Goal: Navigation & Orientation: Understand site structure

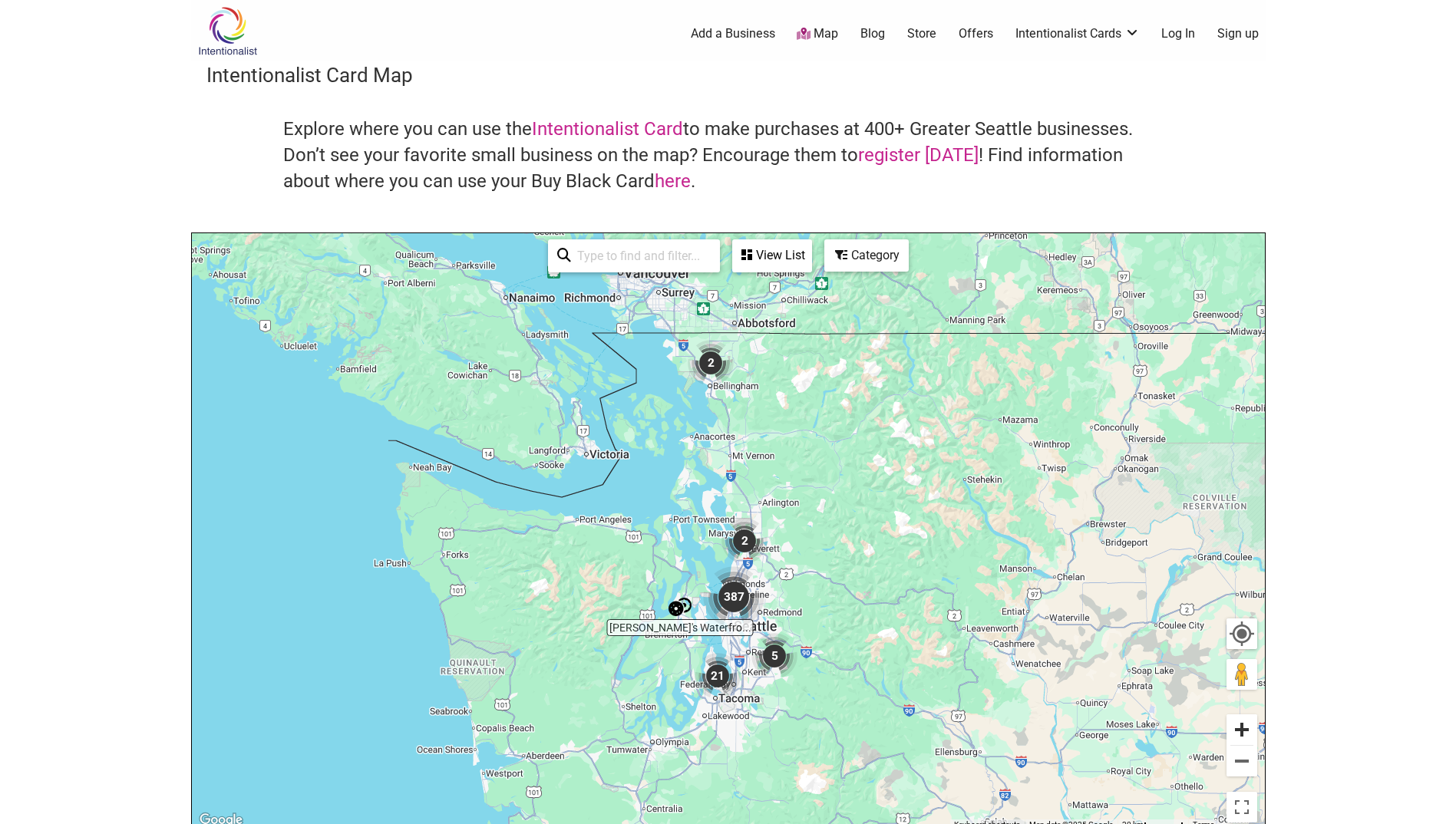
click at [1241, 727] on button "Zoom in" at bounding box center [1242, 730] width 31 height 31
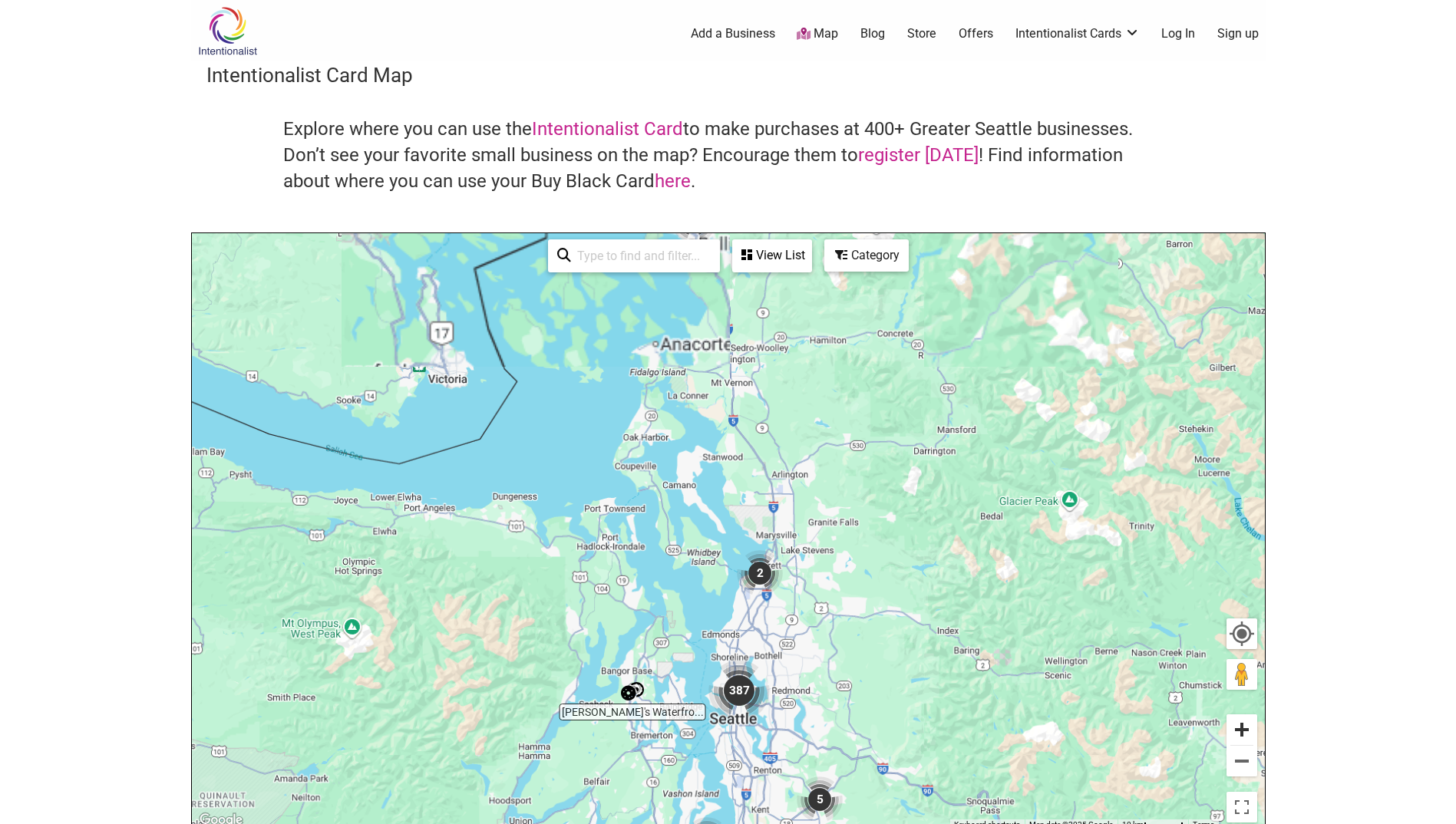
click at [1241, 727] on button "Zoom in" at bounding box center [1242, 730] width 31 height 31
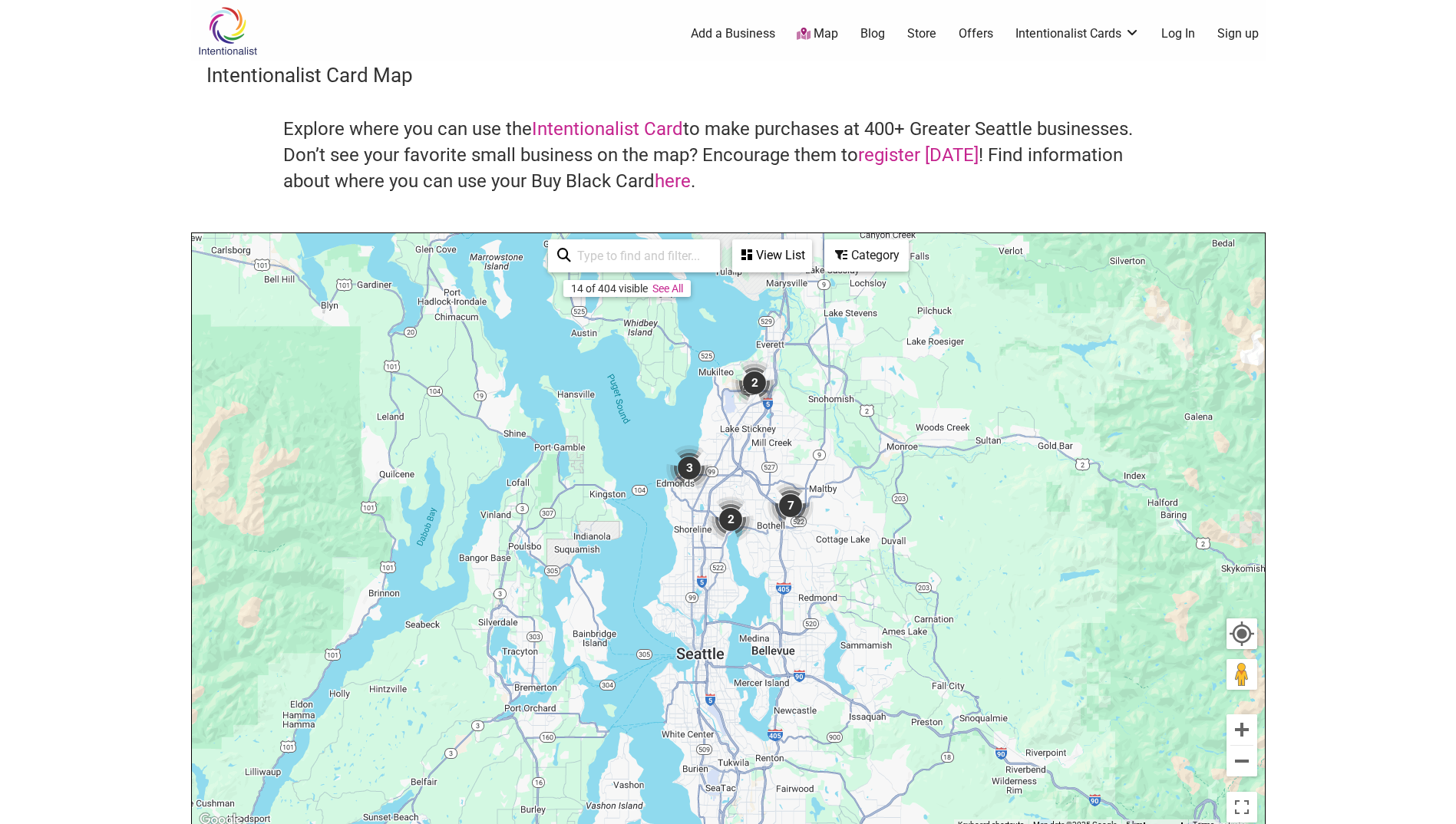
drag, startPoint x: 847, startPoint y: 674, endPoint x: 788, endPoint y: 371, distance: 308.7
click at [796, 389] on div "To navigate, press the arrow keys." at bounding box center [728, 532] width 1073 height 597
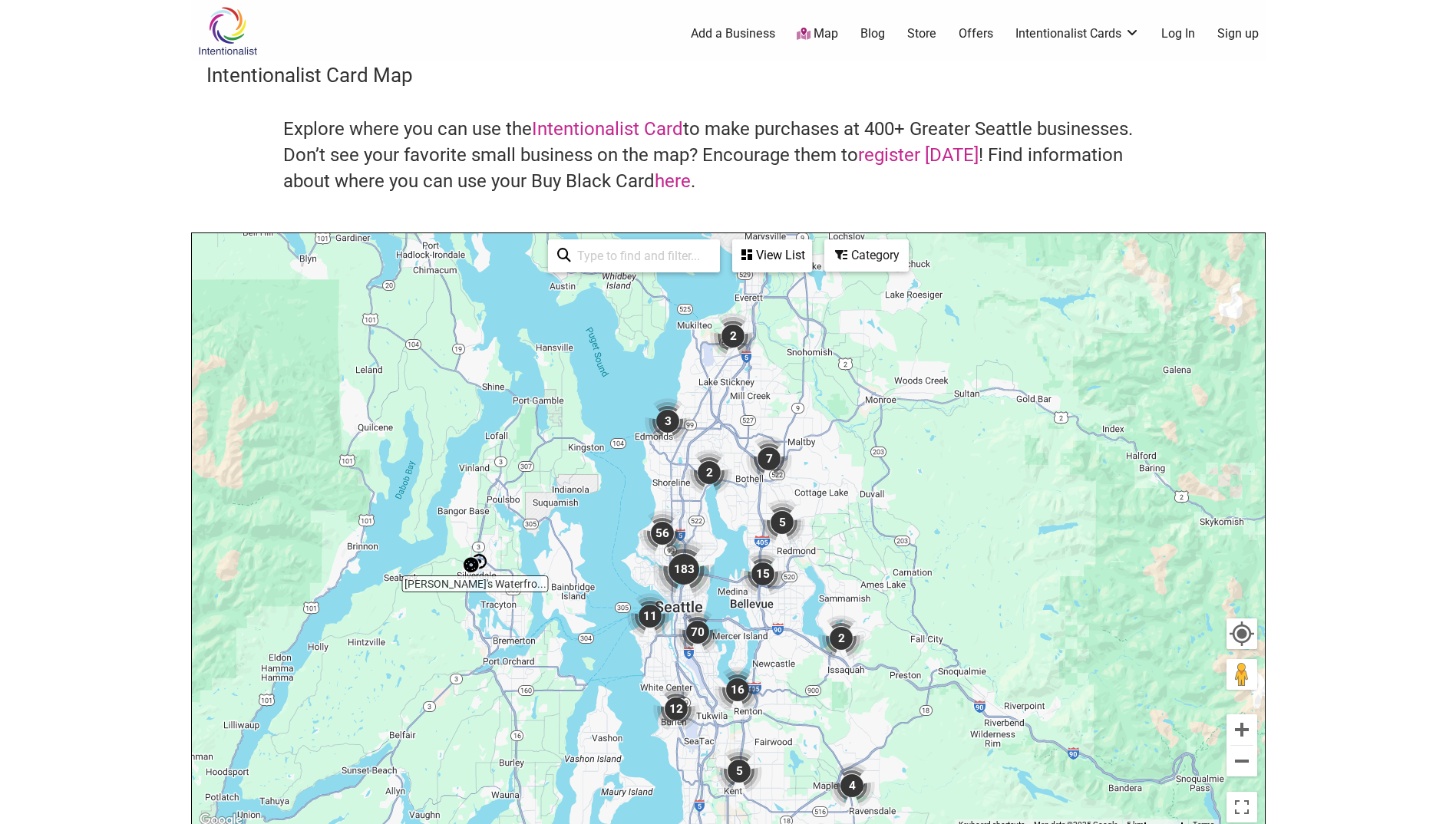
click at [715, 608] on div "To navigate, press the arrow keys." at bounding box center [728, 532] width 1073 height 597
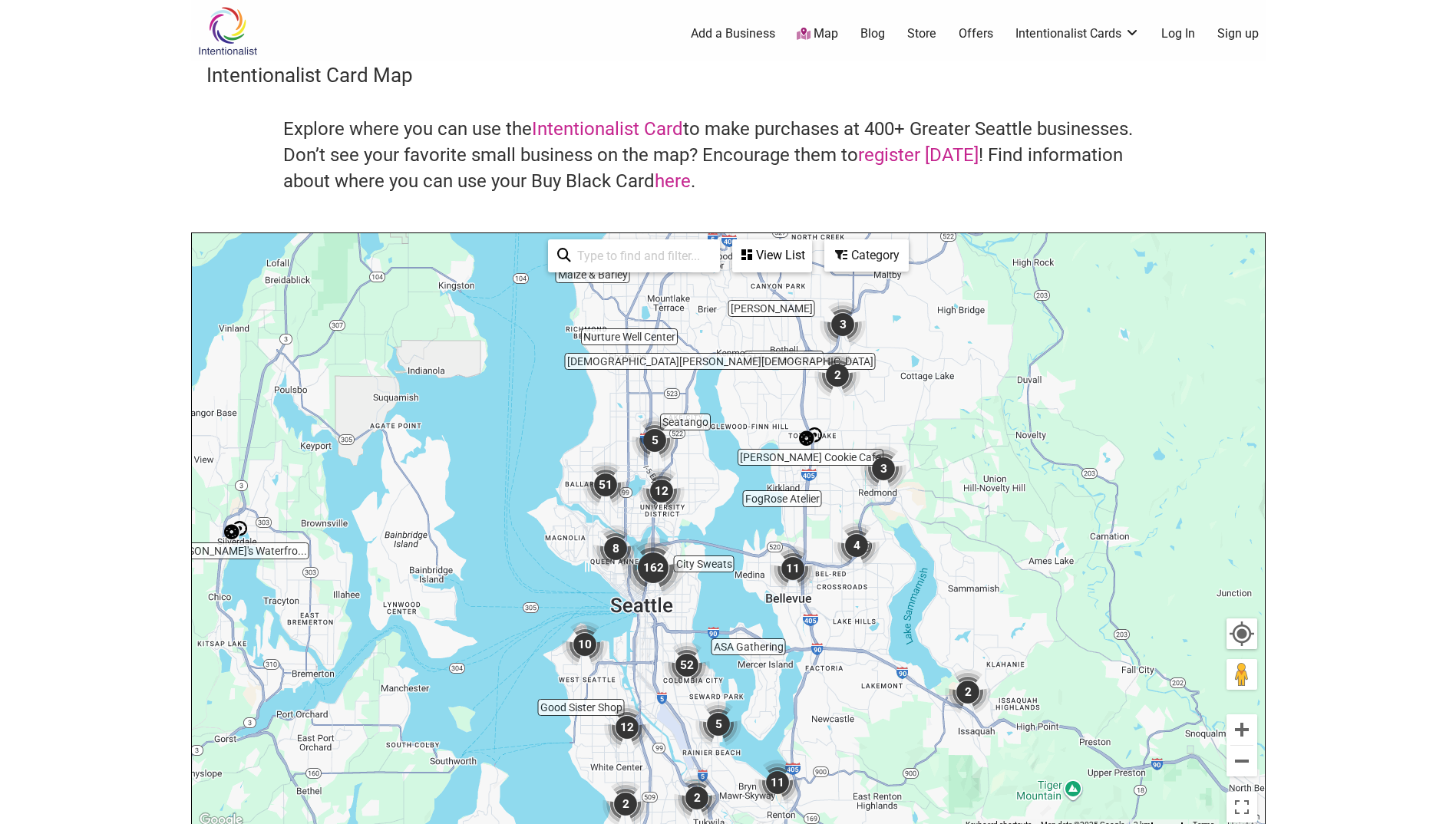
click at [670, 608] on div "To navigate, press the arrow keys." at bounding box center [728, 532] width 1073 height 597
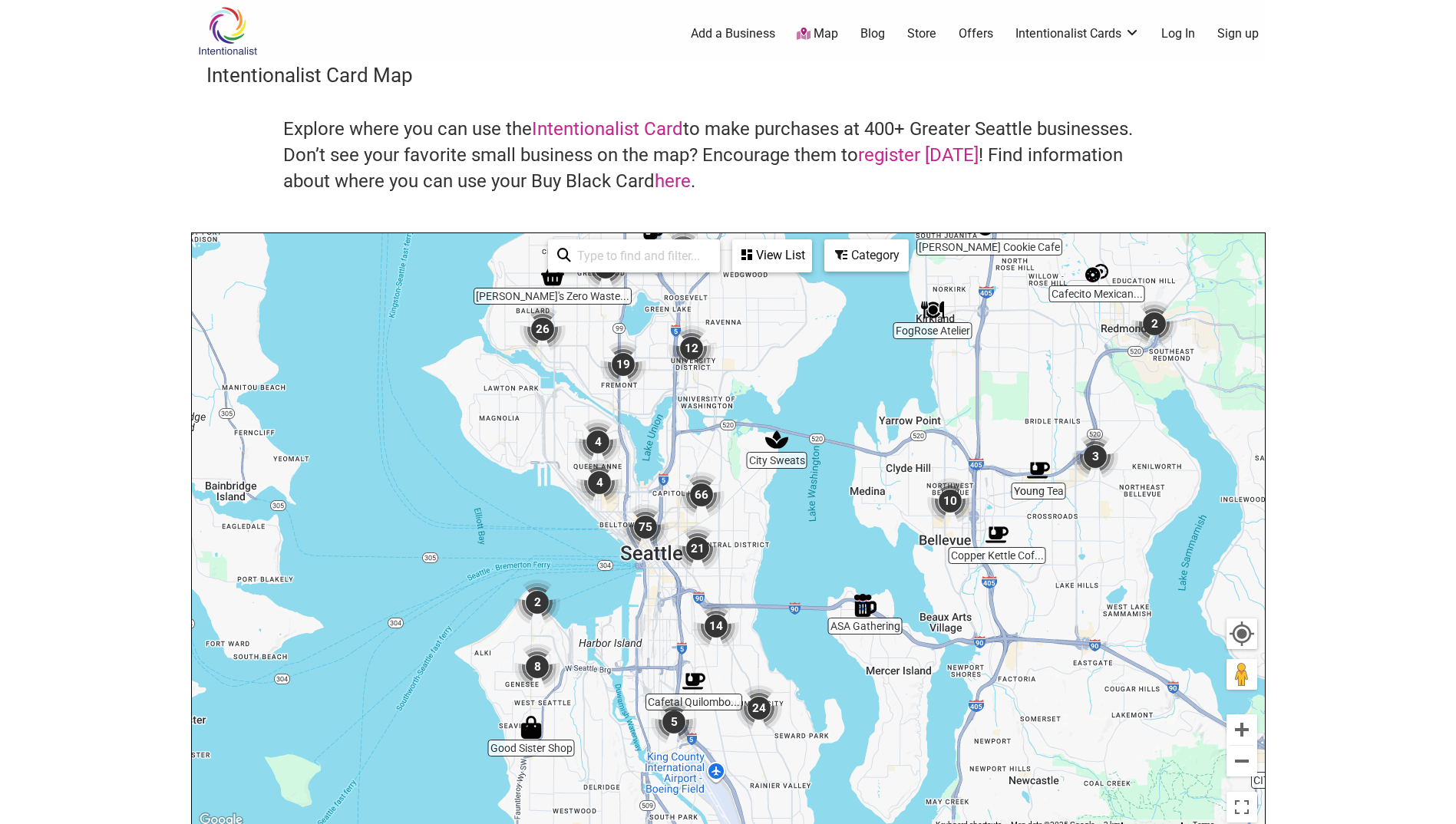
drag, startPoint x: 673, startPoint y: 616, endPoint x: 718, endPoint y: 615, distance: 45.0
click at [718, 615] on img "14" at bounding box center [716, 626] width 46 height 46
click at [680, 583] on div "To navigate, press the arrow keys." at bounding box center [728, 532] width 1073 height 597
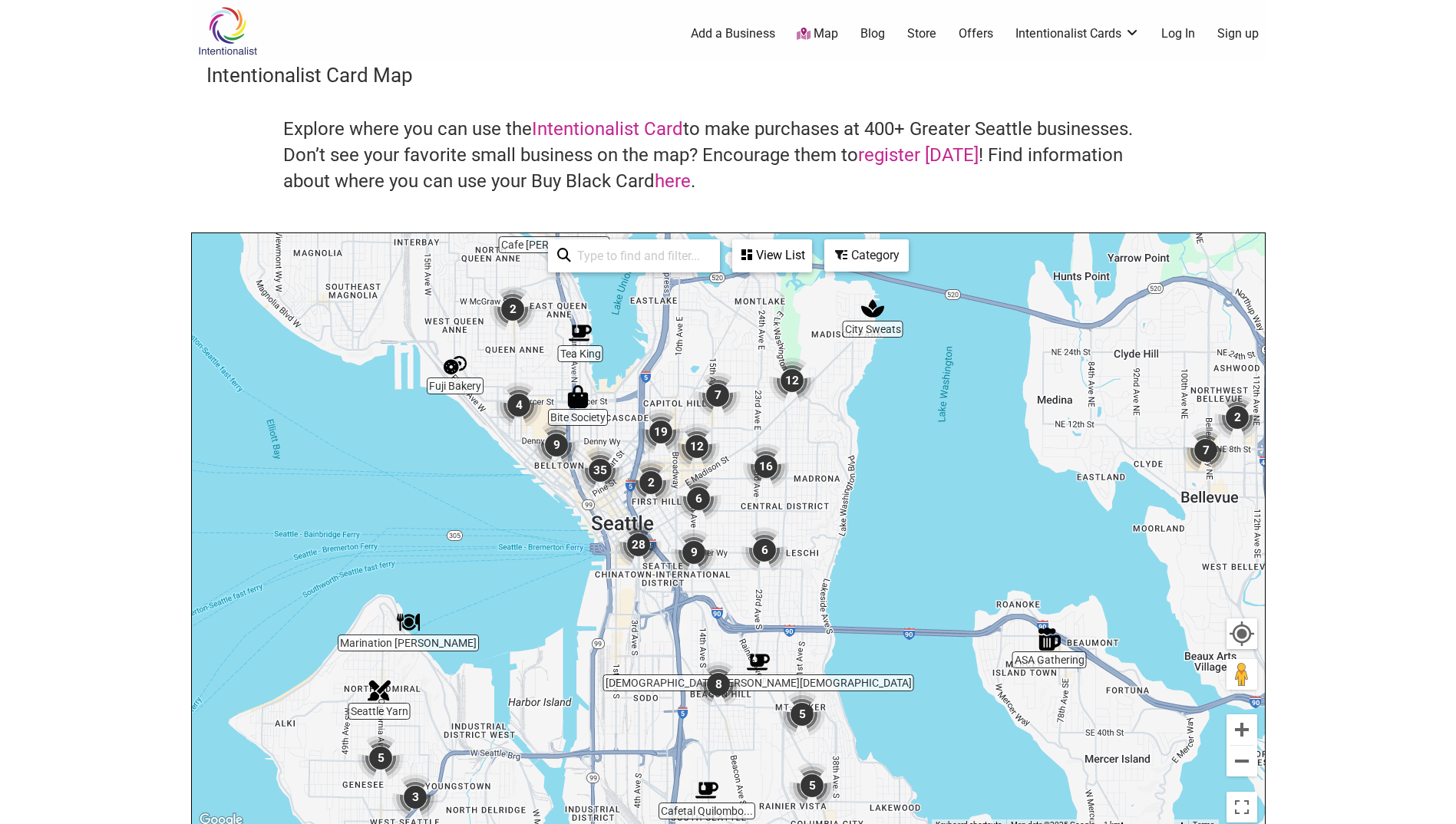
click at [735, 529] on div "To navigate, press the arrow keys." at bounding box center [728, 532] width 1073 height 597
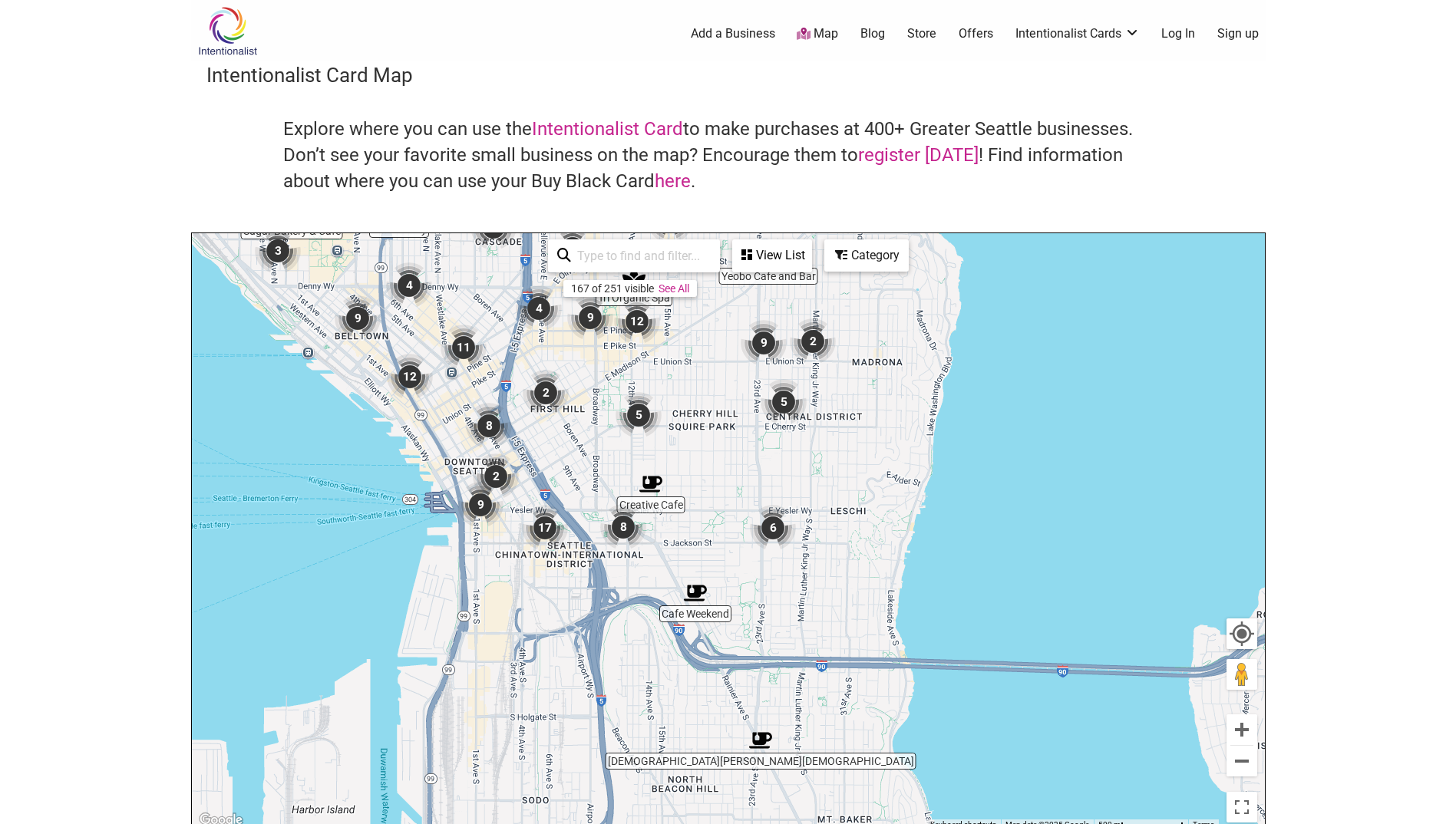
drag, startPoint x: 727, startPoint y: 596, endPoint x: 706, endPoint y: 537, distance: 62.6
click at [706, 537] on div "To navigate, press the arrow keys." at bounding box center [728, 532] width 1073 height 597
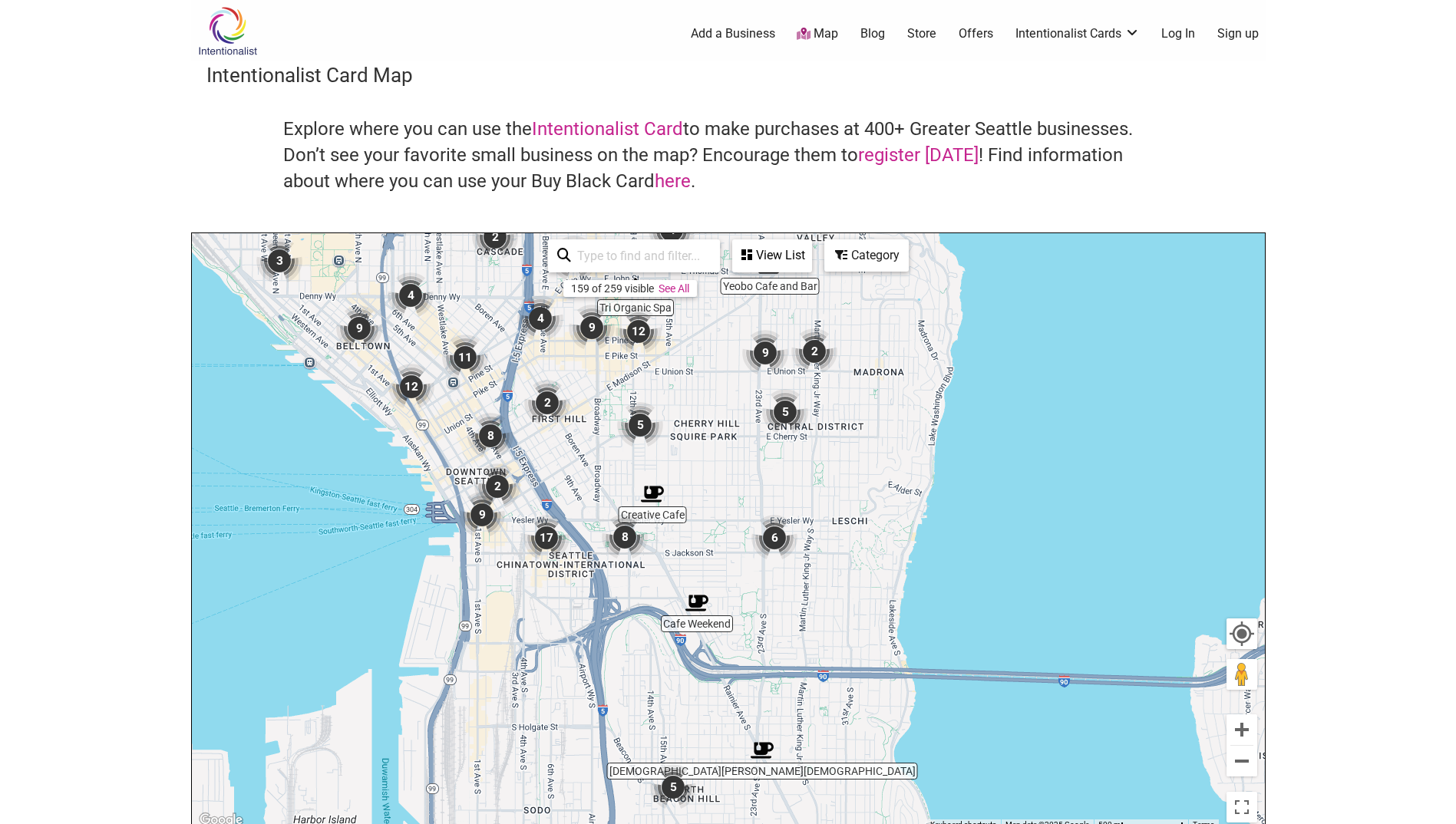
click at [707, 557] on div "To navigate, press the arrow keys." at bounding box center [728, 532] width 1073 height 597
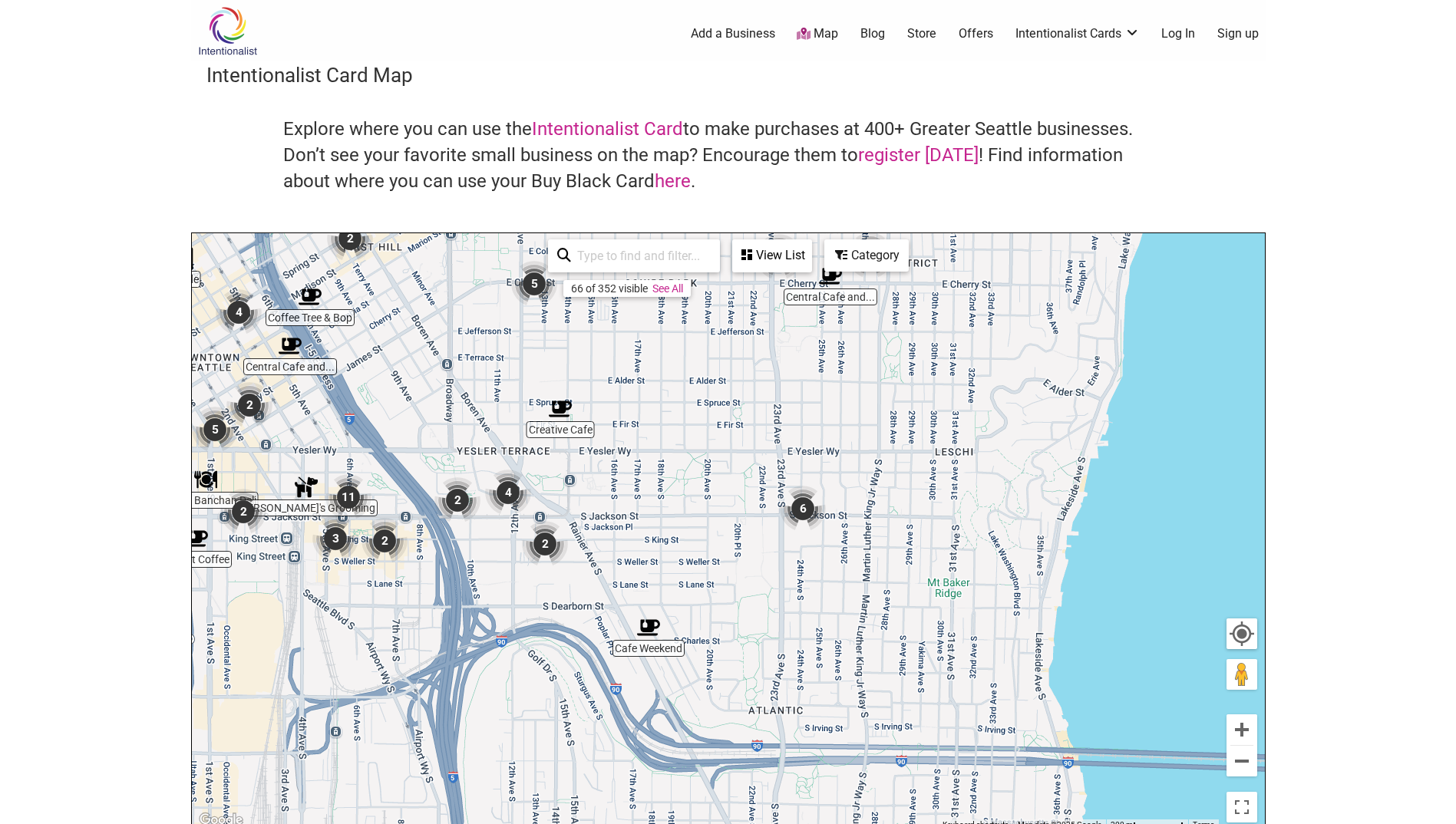
drag, startPoint x: 745, startPoint y: 602, endPoint x: 770, endPoint y: 547, distance: 60.4
click at [703, 563] on div "To navigate, press the arrow keys." at bounding box center [728, 532] width 1073 height 597
click at [803, 503] on img "6" at bounding box center [802, 508] width 46 height 46
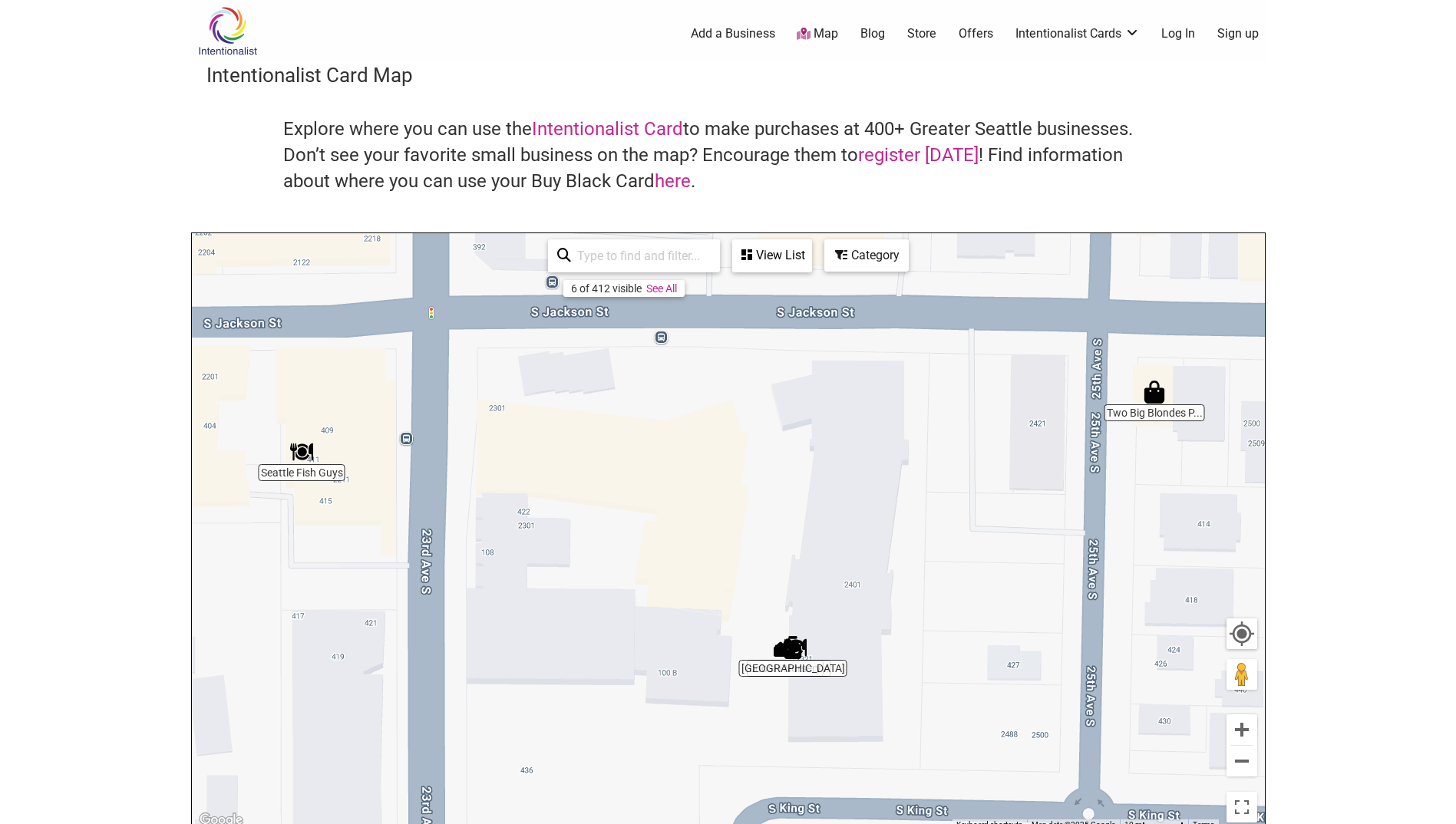
click at [973, 556] on div "To navigate, press the arrow keys." at bounding box center [728, 532] width 1073 height 597
click at [1250, 768] on button "Zoom out" at bounding box center [1242, 761] width 31 height 31
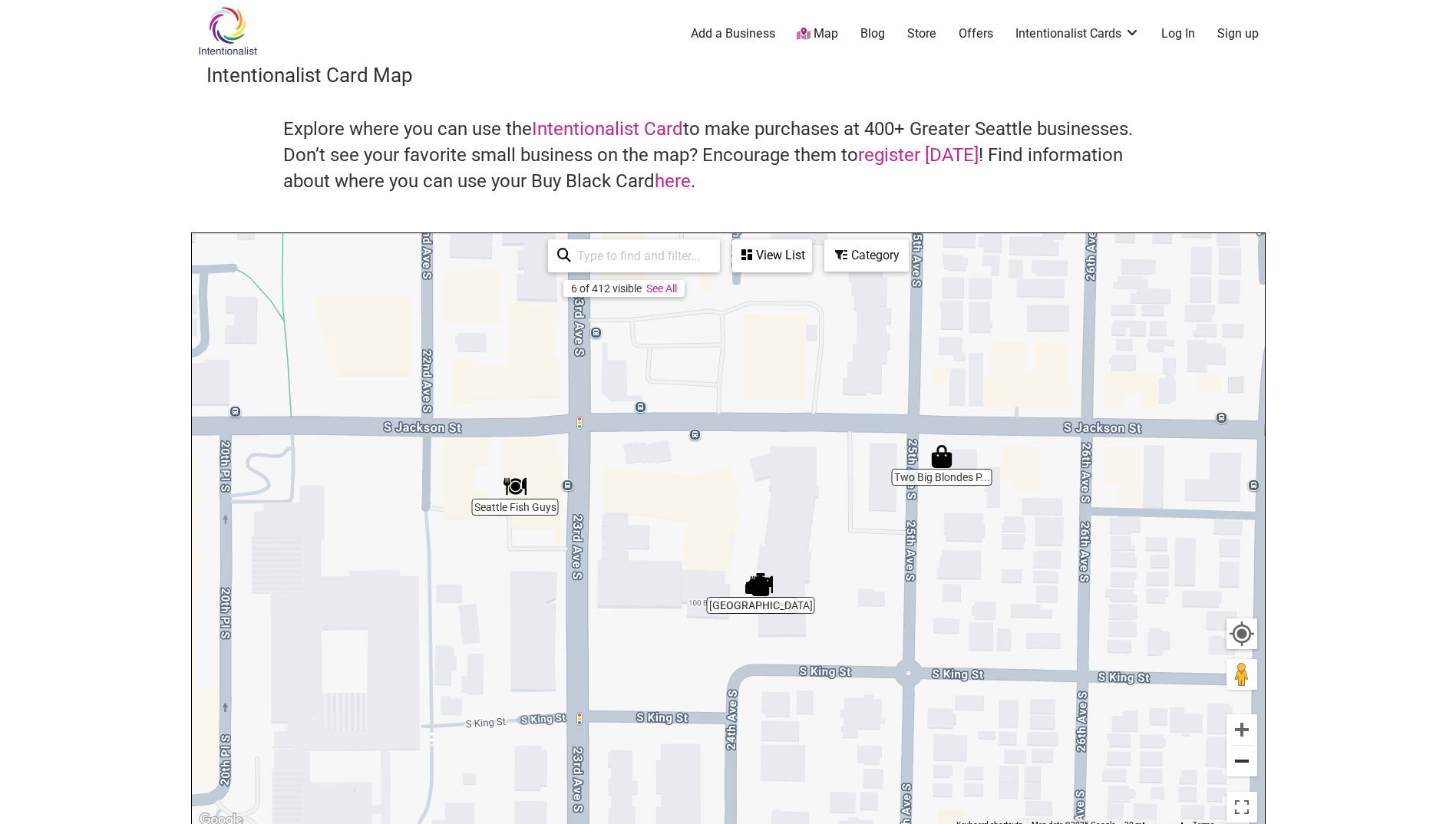
click at [1250, 768] on button "Zoom out" at bounding box center [1242, 761] width 31 height 31
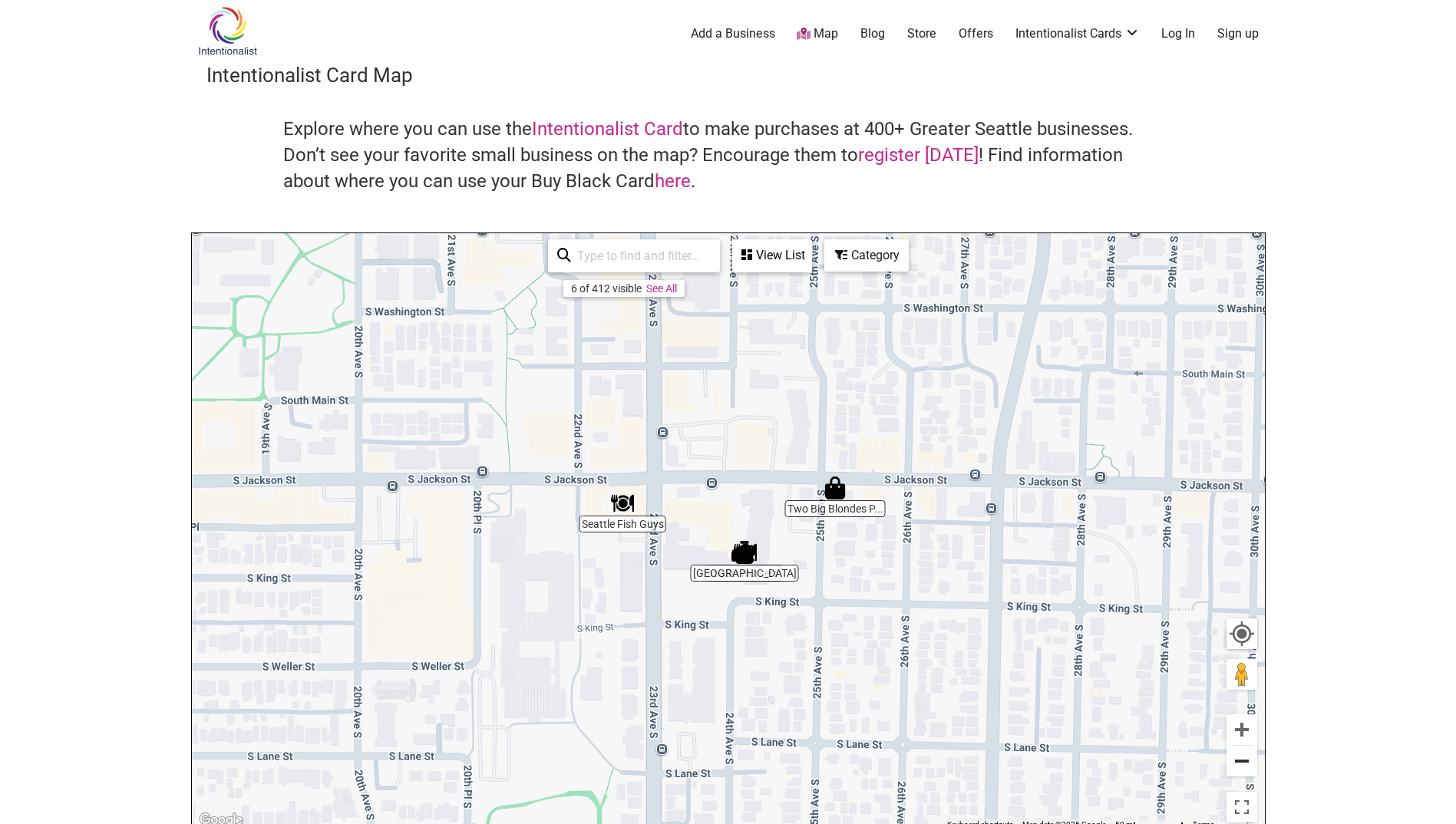
click at [1250, 768] on button "Zoom out" at bounding box center [1242, 761] width 31 height 31
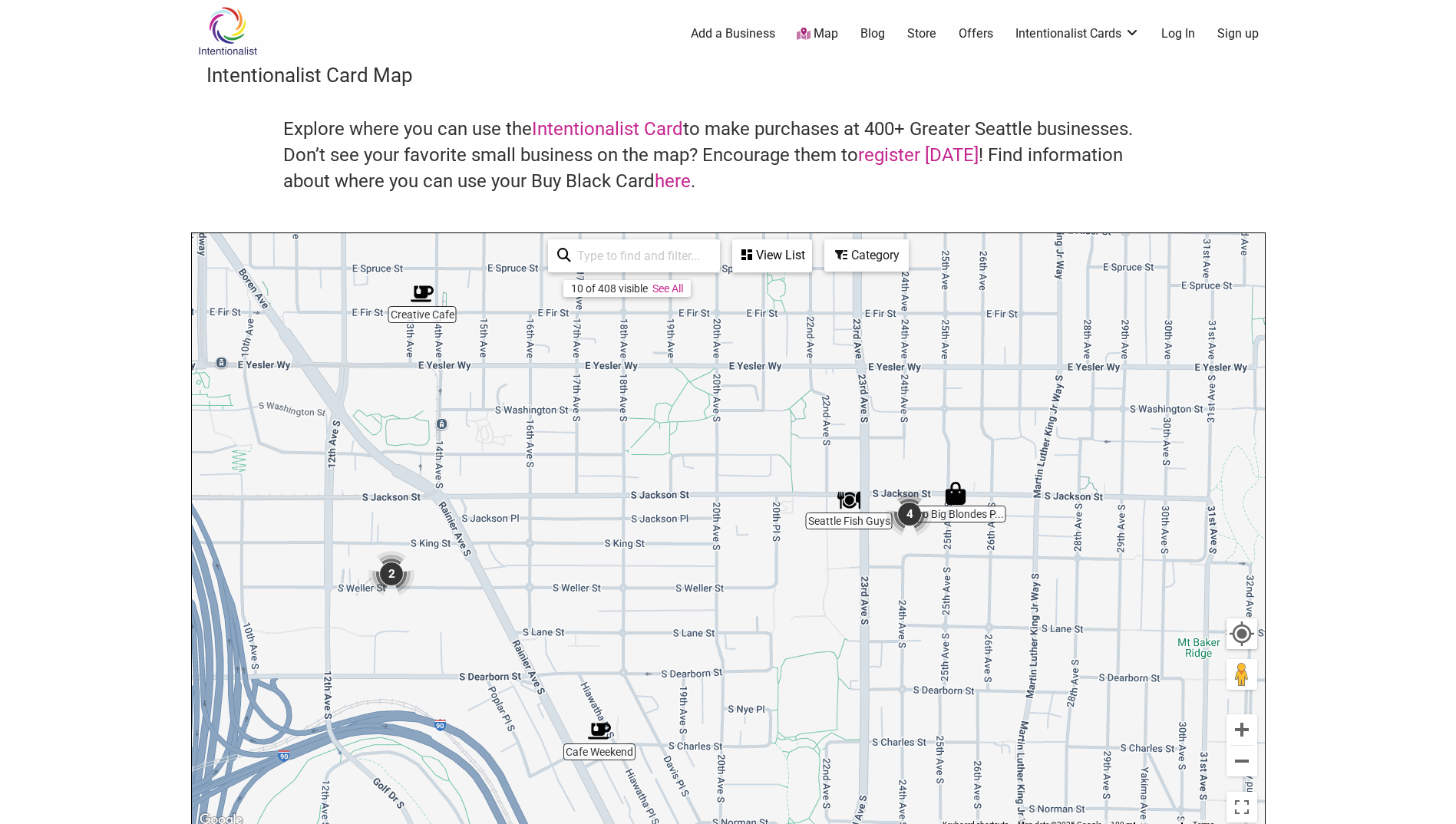
drag, startPoint x: 587, startPoint y: 617, endPoint x: 763, endPoint y: 608, distance: 176.2
click at [763, 608] on div "To navigate, press the arrow keys." at bounding box center [728, 532] width 1073 height 597
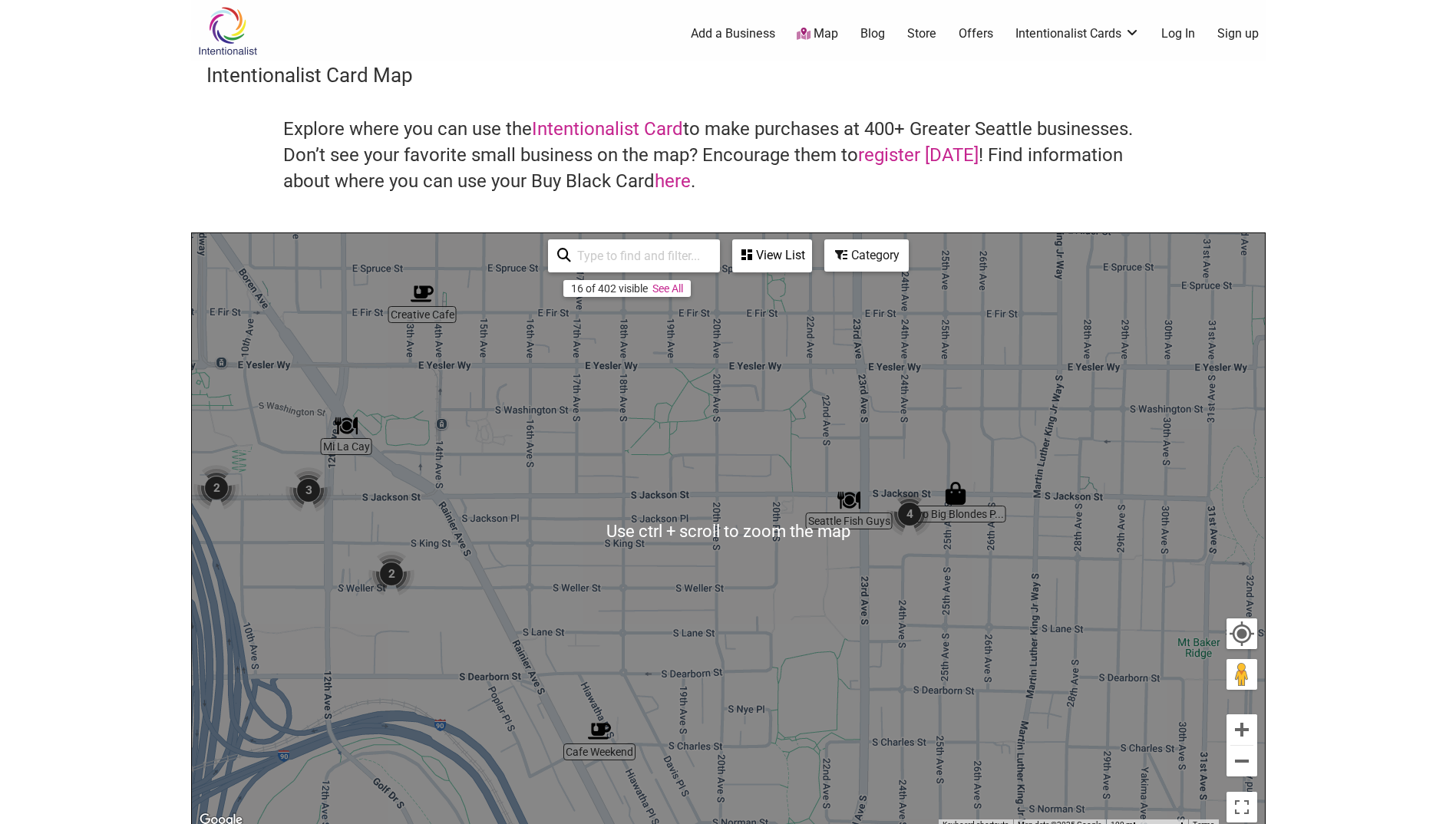
click at [487, 596] on div "To navigate, press the arrow keys." at bounding box center [728, 532] width 1073 height 597
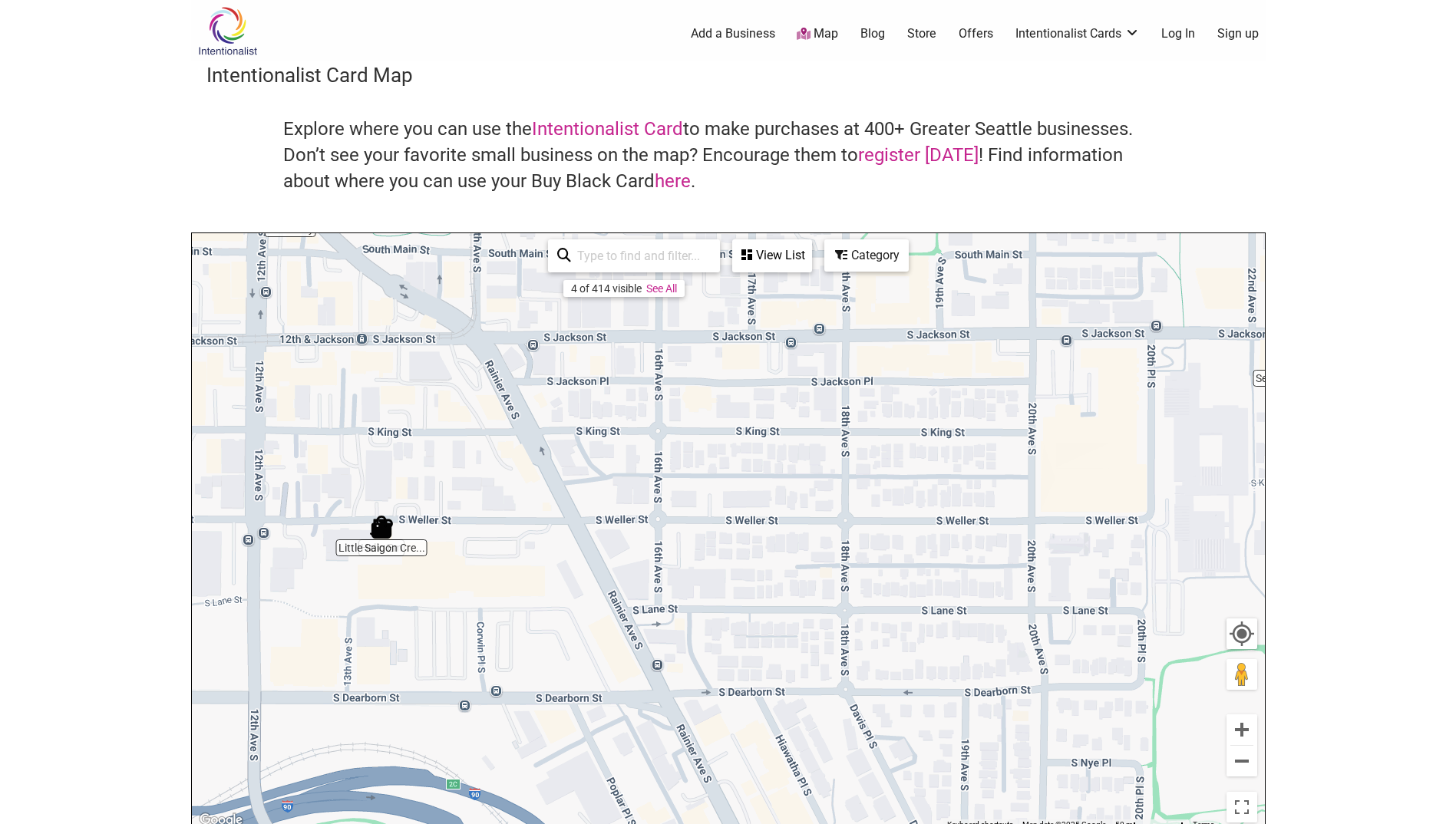
drag, startPoint x: 490, startPoint y: 596, endPoint x: 578, endPoint y: 535, distance: 107.1
click at [578, 535] on div "To navigate, press the arrow keys." at bounding box center [728, 532] width 1073 height 597
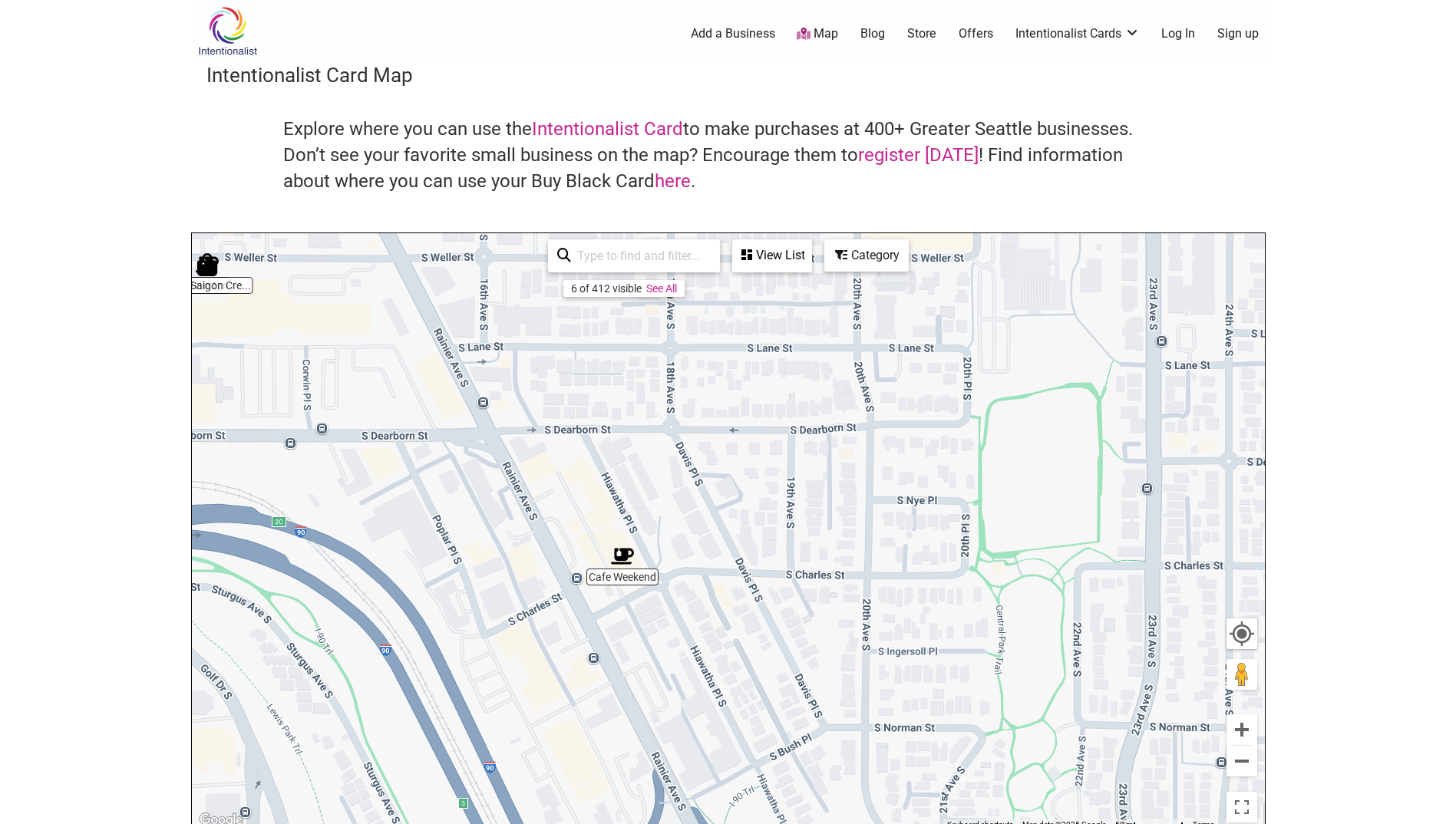
drag, startPoint x: 741, startPoint y: 635, endPoint x: 566, endPoint y: 373, distance: 315.1
click at [566, 373] on div "To navigate, press the arrow keys." at bounding box center [728, 532] width 1073 height 597
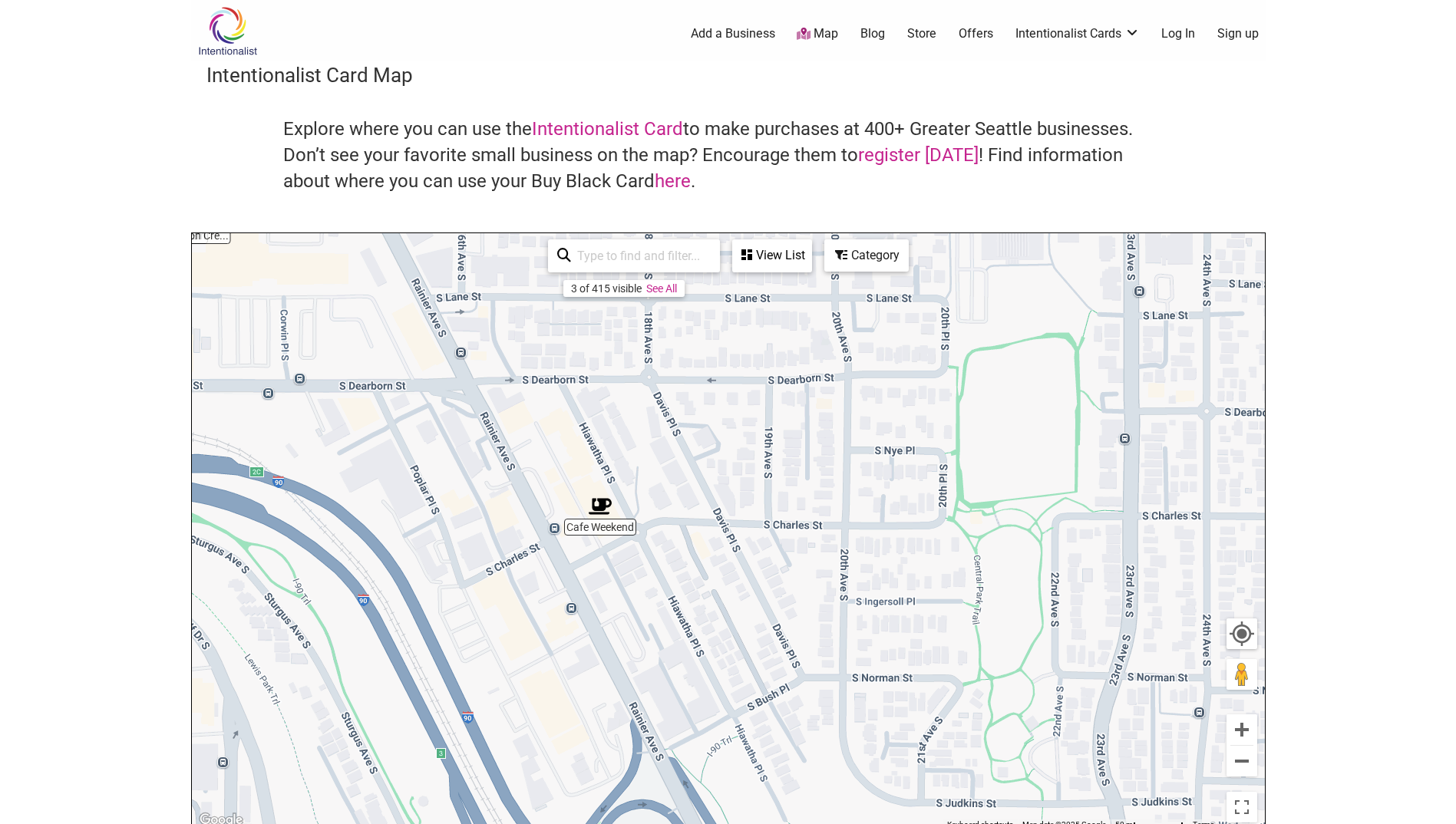
drag, startPoint x: 703, startPoint y: 553, endPoint x: 687, endPoint y: 509, distance: 46.8
click at [687, 509] on div "To navigate, press the arrow keys." at bounding box center [728, 532] width 1073 height 597
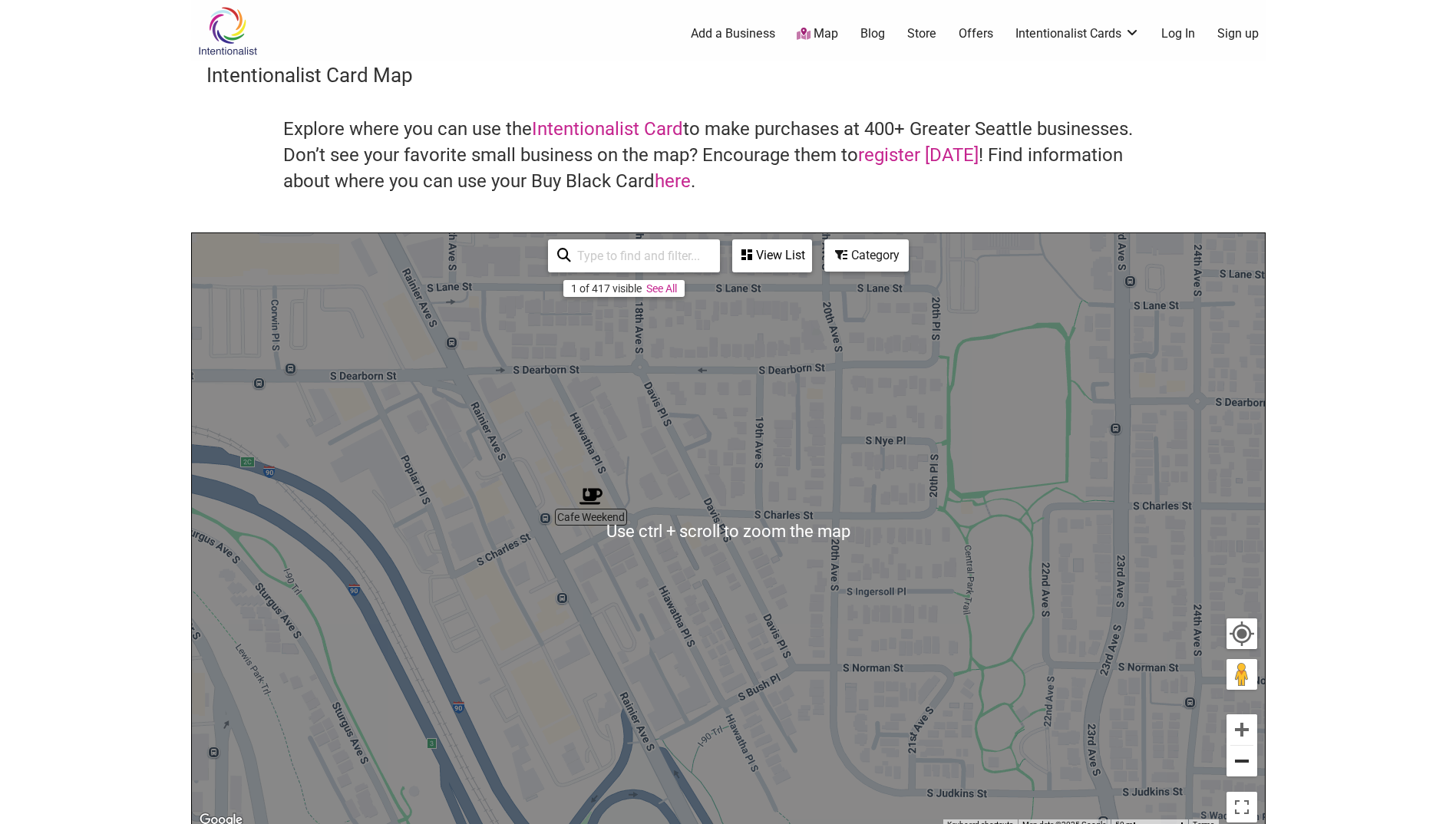
click at [1250, 757] on button "Zoom out" at bounding box center [1242, 761] width 31 height 31
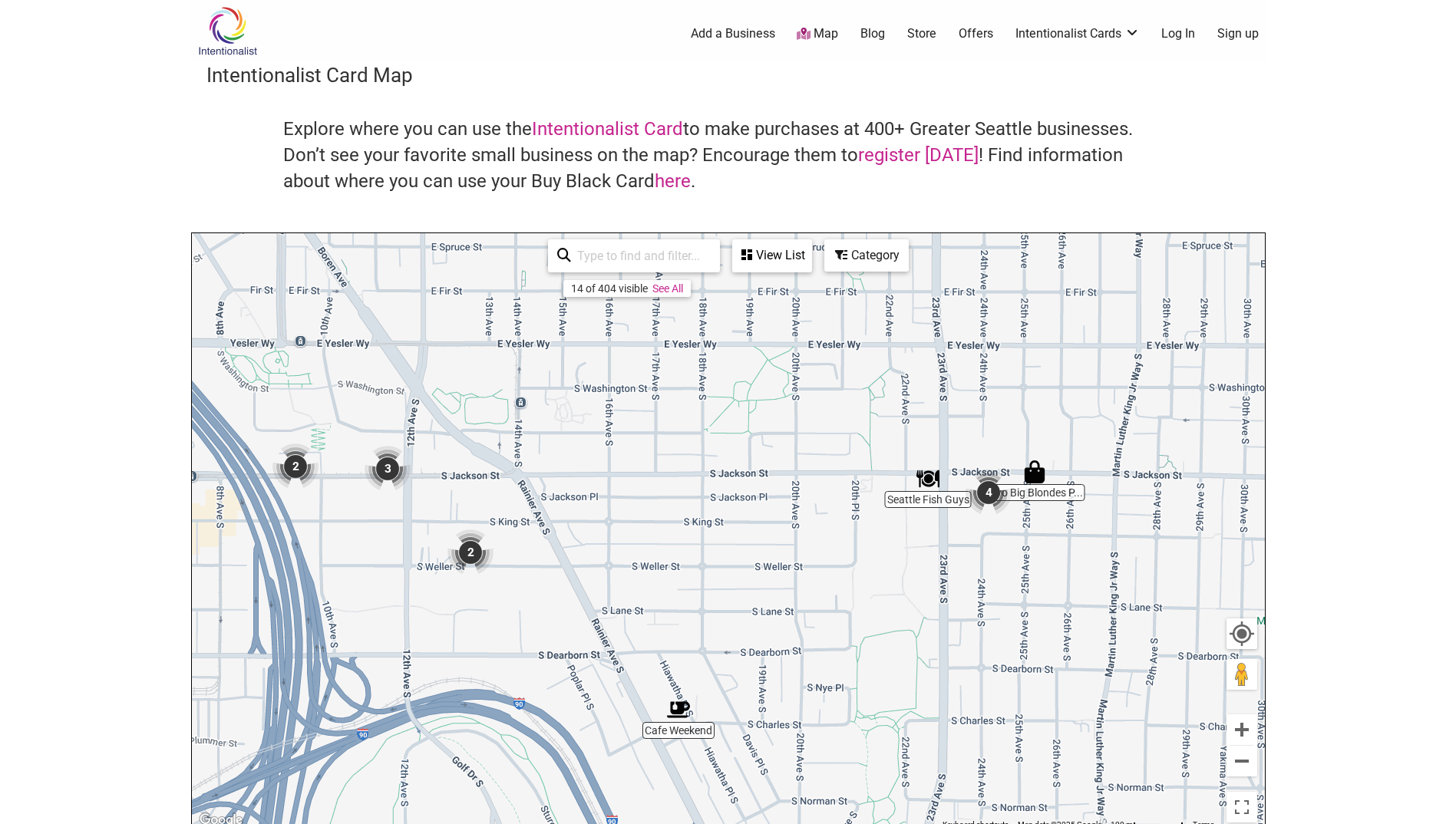
drag, startPoint x: 787, startPoint y: 477, endPoint x: 805, endPoint y: 693, distance: 216.7
click at [805, 693] on div "To navigate, press the arrow keys." at bounding box center [728, 532] width 1073 height 597
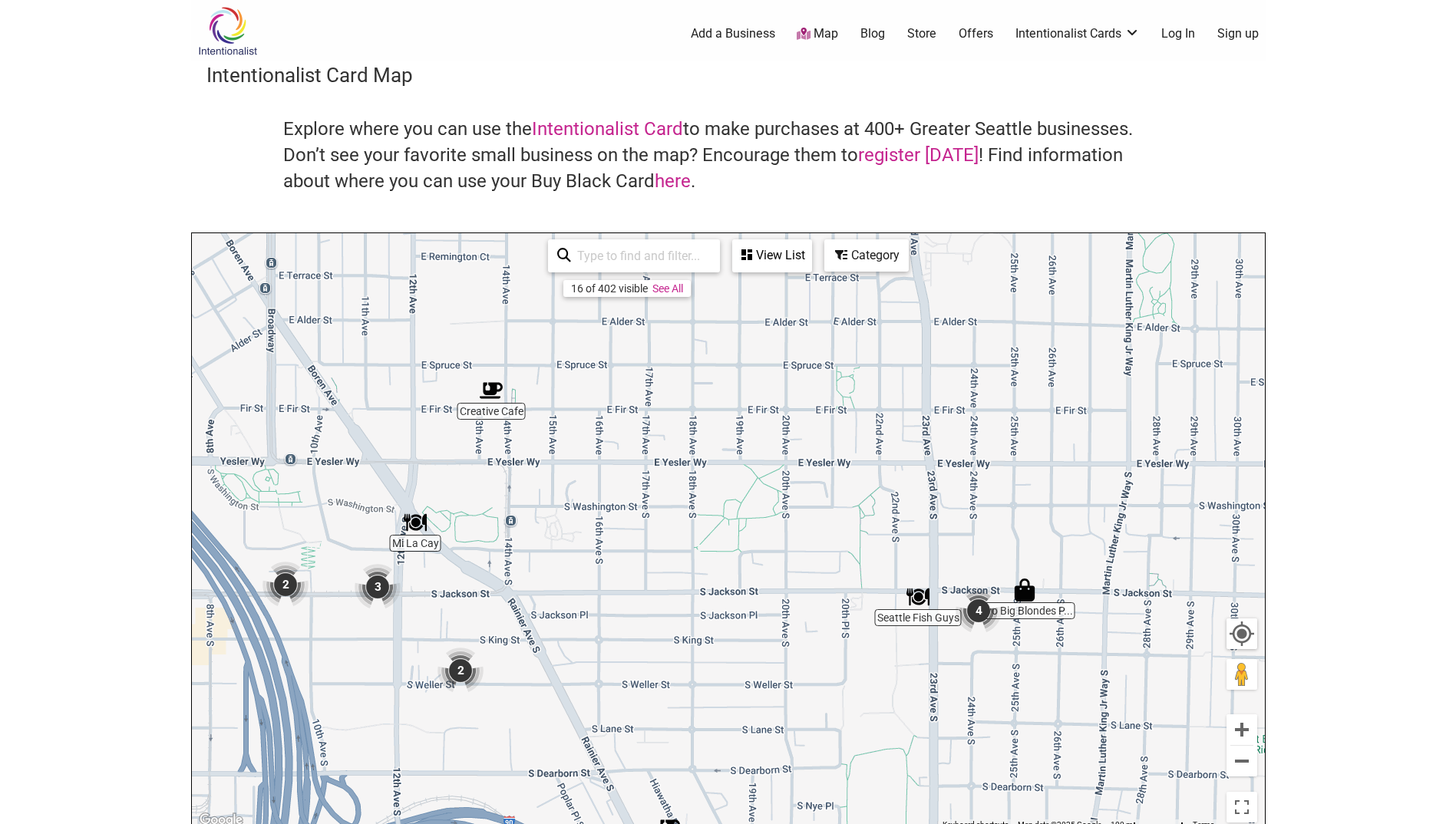
drag, startPoint x: 724, startPoint y: 488, endPoint x: 714, endPoint y: 593, distance: 105.5
click at [714, 593] on div "To navigate, press the arrow keys." at bounding box center [728, 532] width 1073 height 597
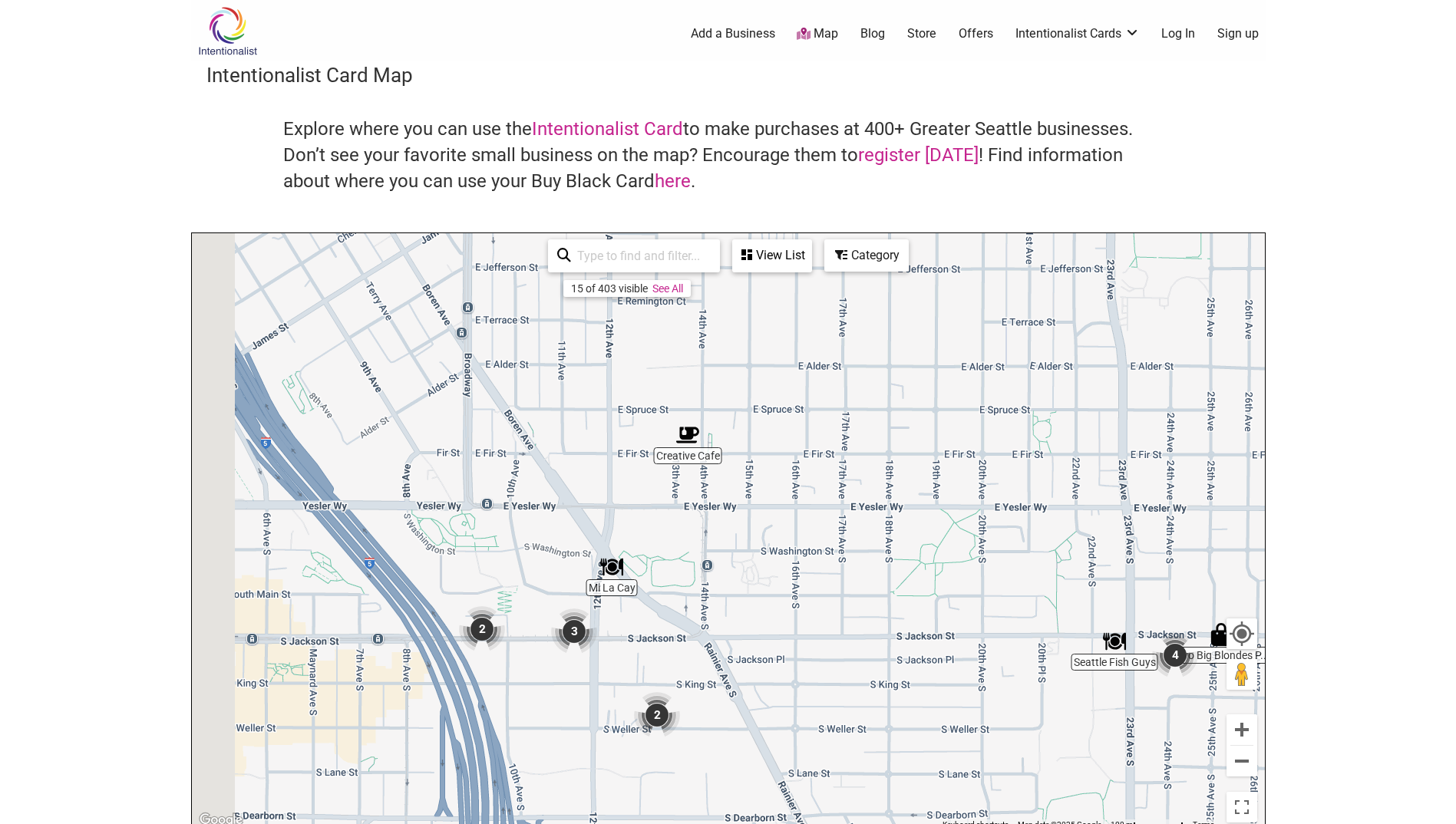
drag, startPoint x: 549, startPoint y: 551, endPoint x: 754, endPoint y: 601, distance: 211.0
click at [754, 601] on div "To navigate, press the arrow keys." at bounding box center [728, 532] width 1073 height 597
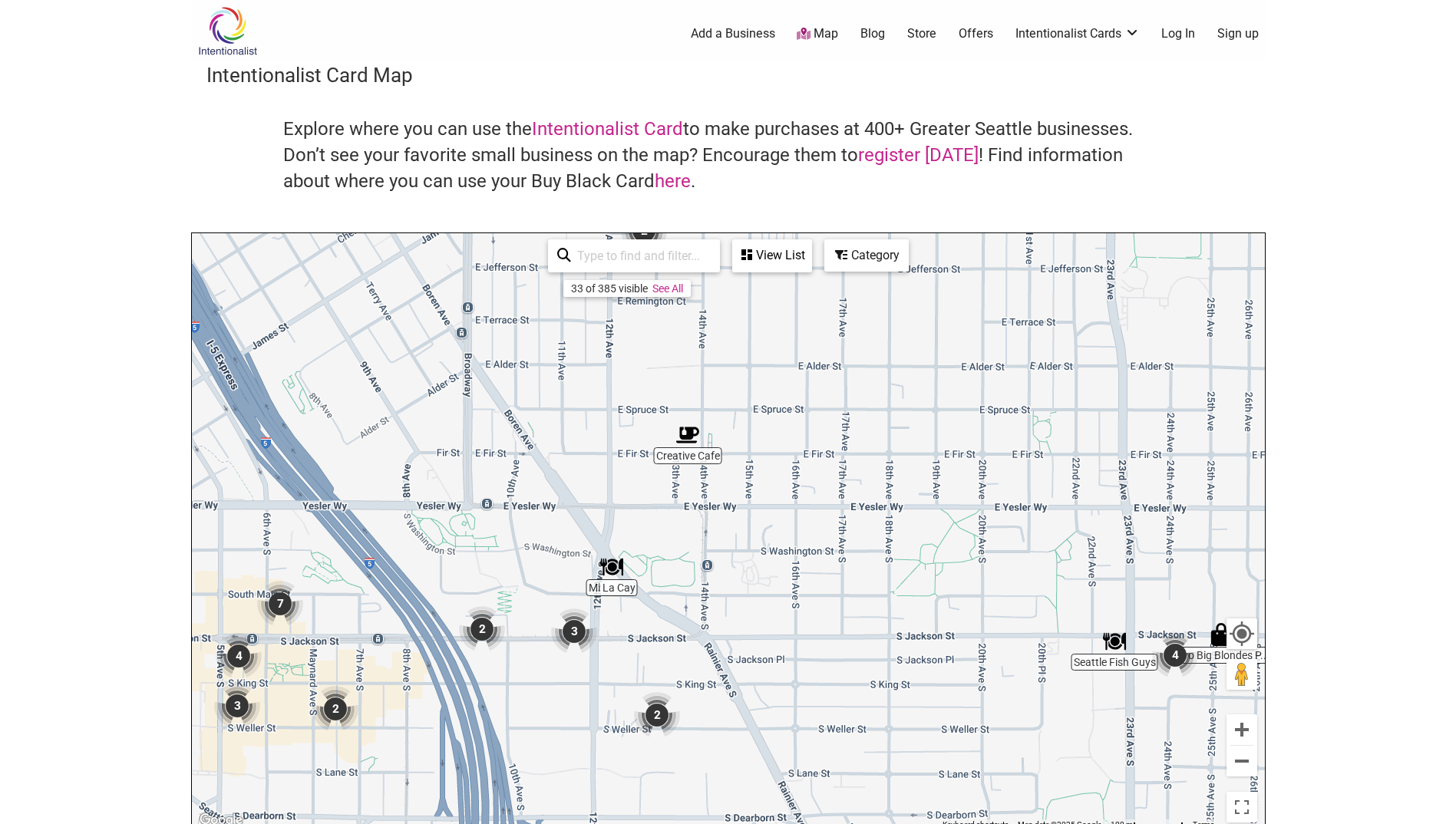
click at [571, 632] on img "3" at bounding box center [574, 631] width 46 height 46
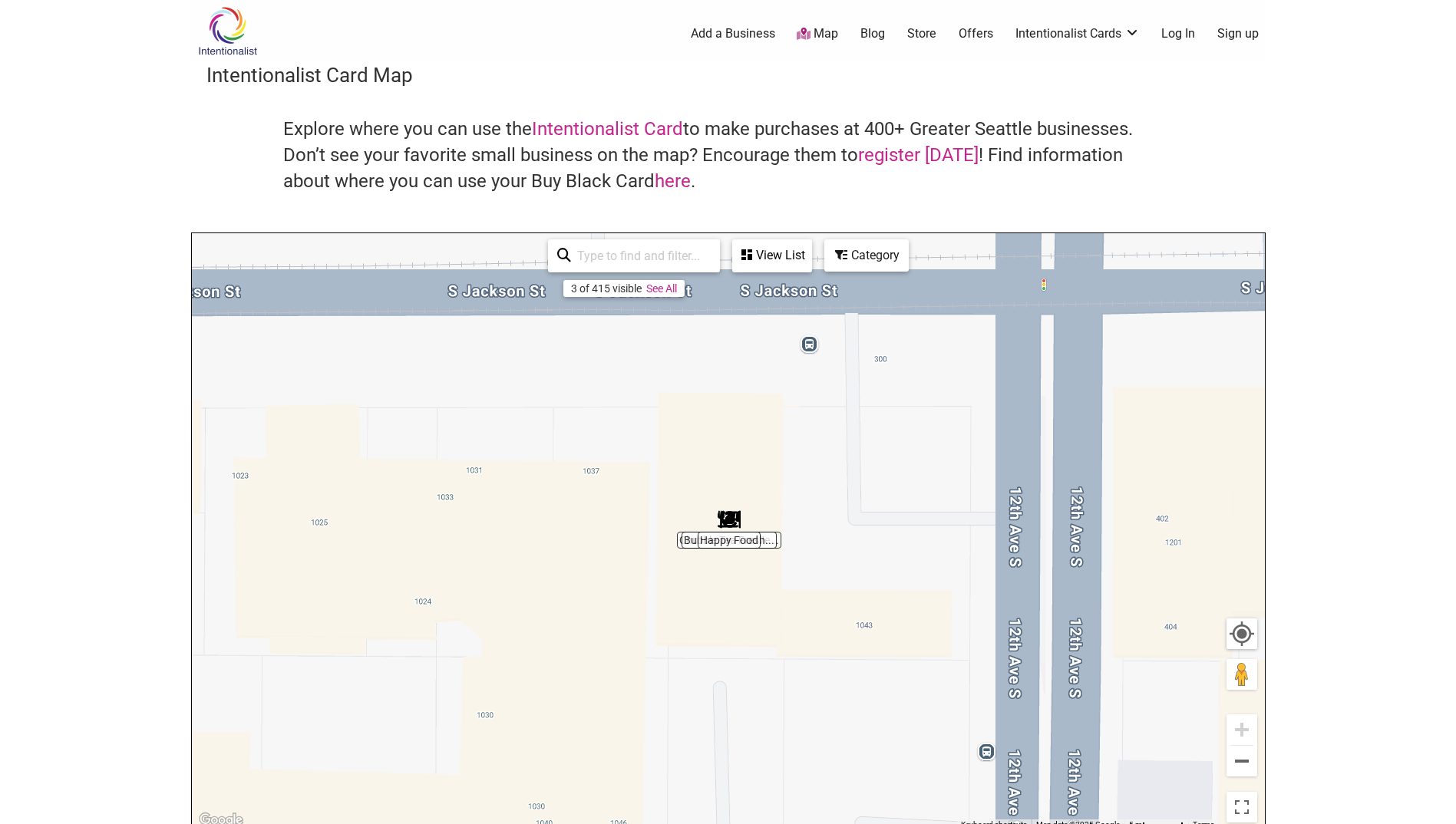
click at [724, 609] on div "To navigate, press the arrow keys." at bounding box center [728, 532] width 1073 height 597
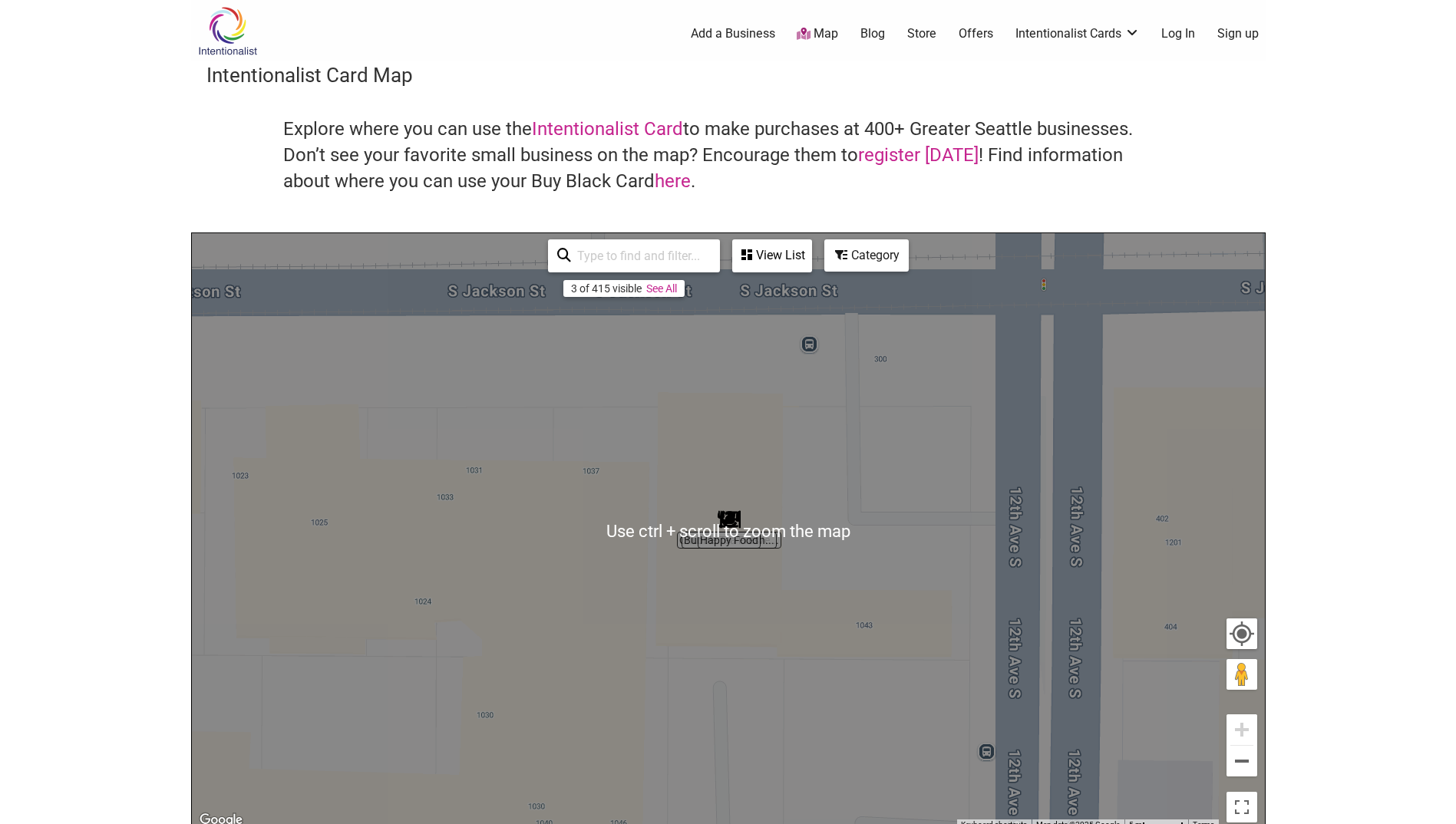
click at [727, 593] on div "To navigate, press the arrow keys." at bounding box center [728, 532] width 1073 height 597
click at [728, 594] on div "To navigate, press the arrow keys." at bounding box center [728, 532] width 1073 height 597
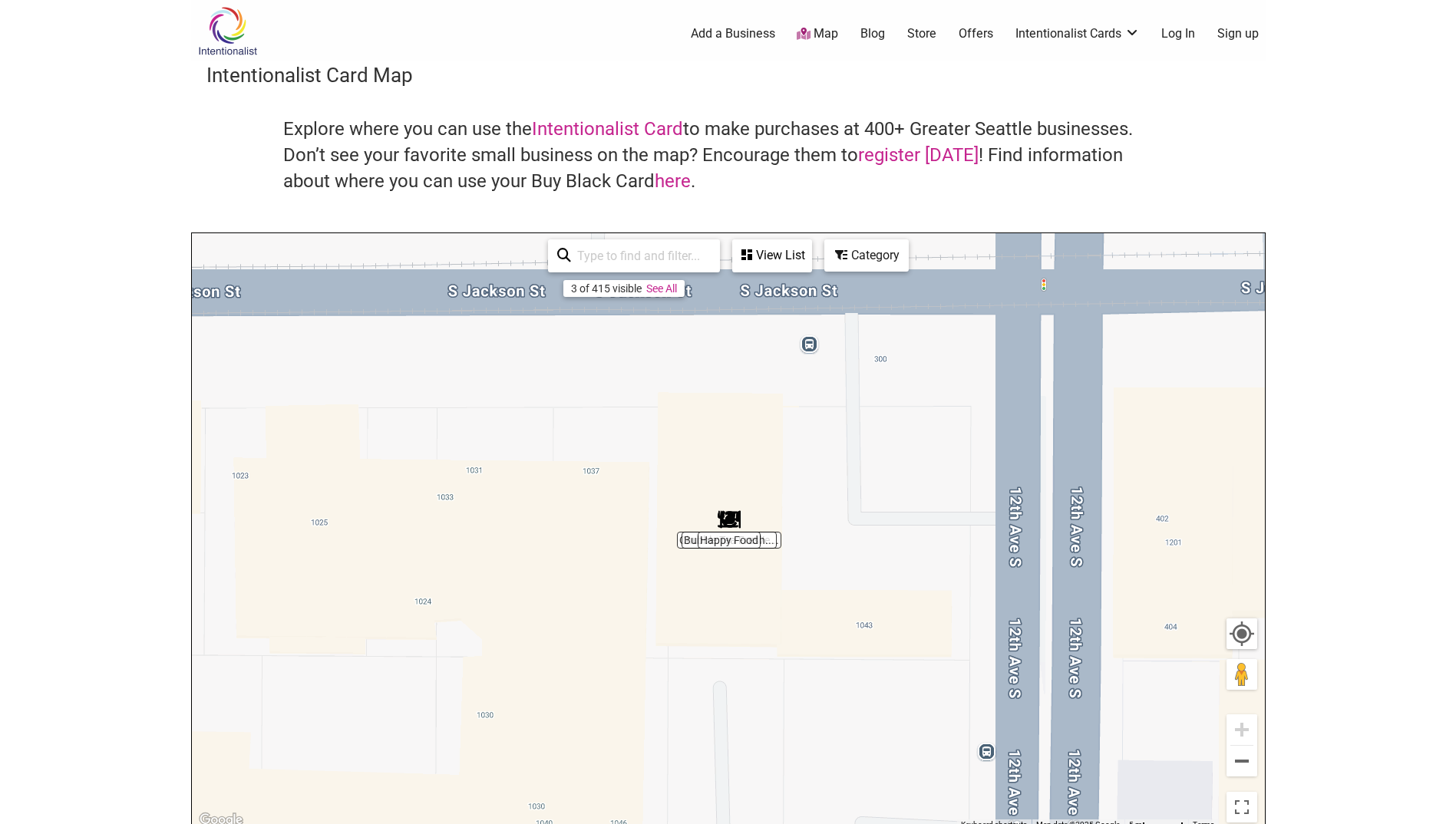
click at [736, 587] on div "To navigate, press the arrow keys." at bounding box center [728, 532] width 1073 height 597
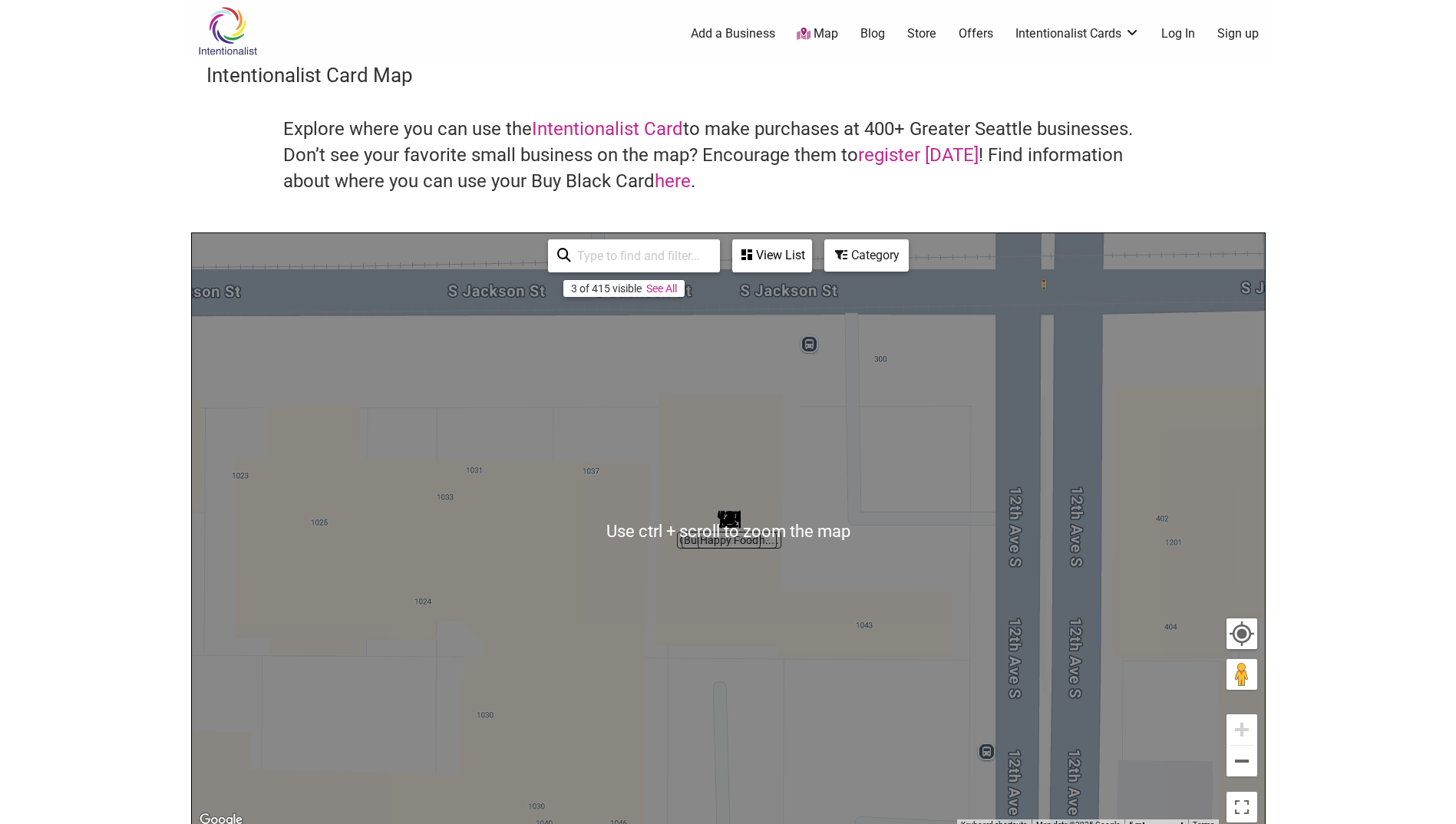
click at [788, 649] on div "To navigate, press the arrow keys." at bounding box center [728, 532] width 1073 height 597
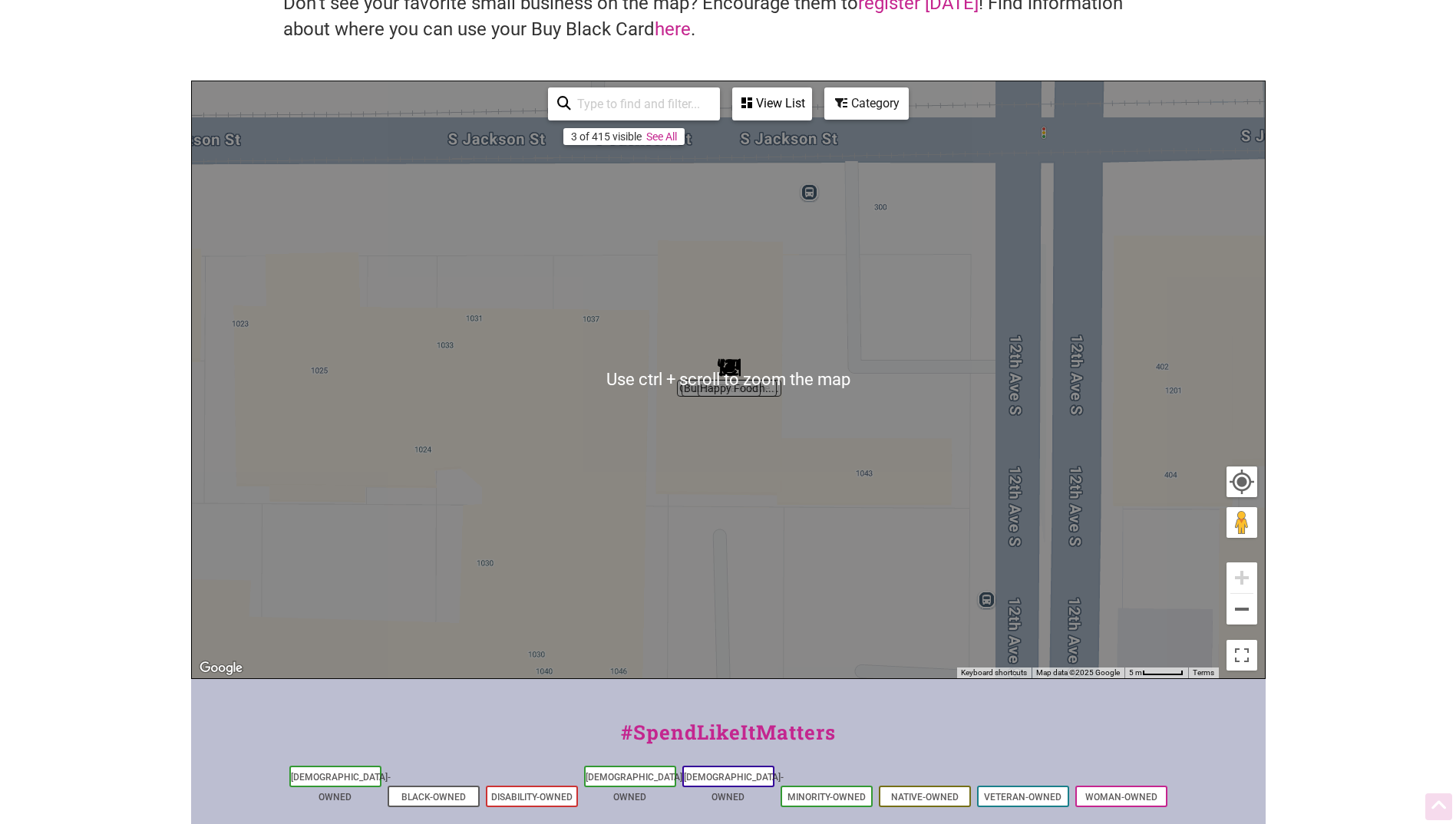
scroll to position [154, 0]
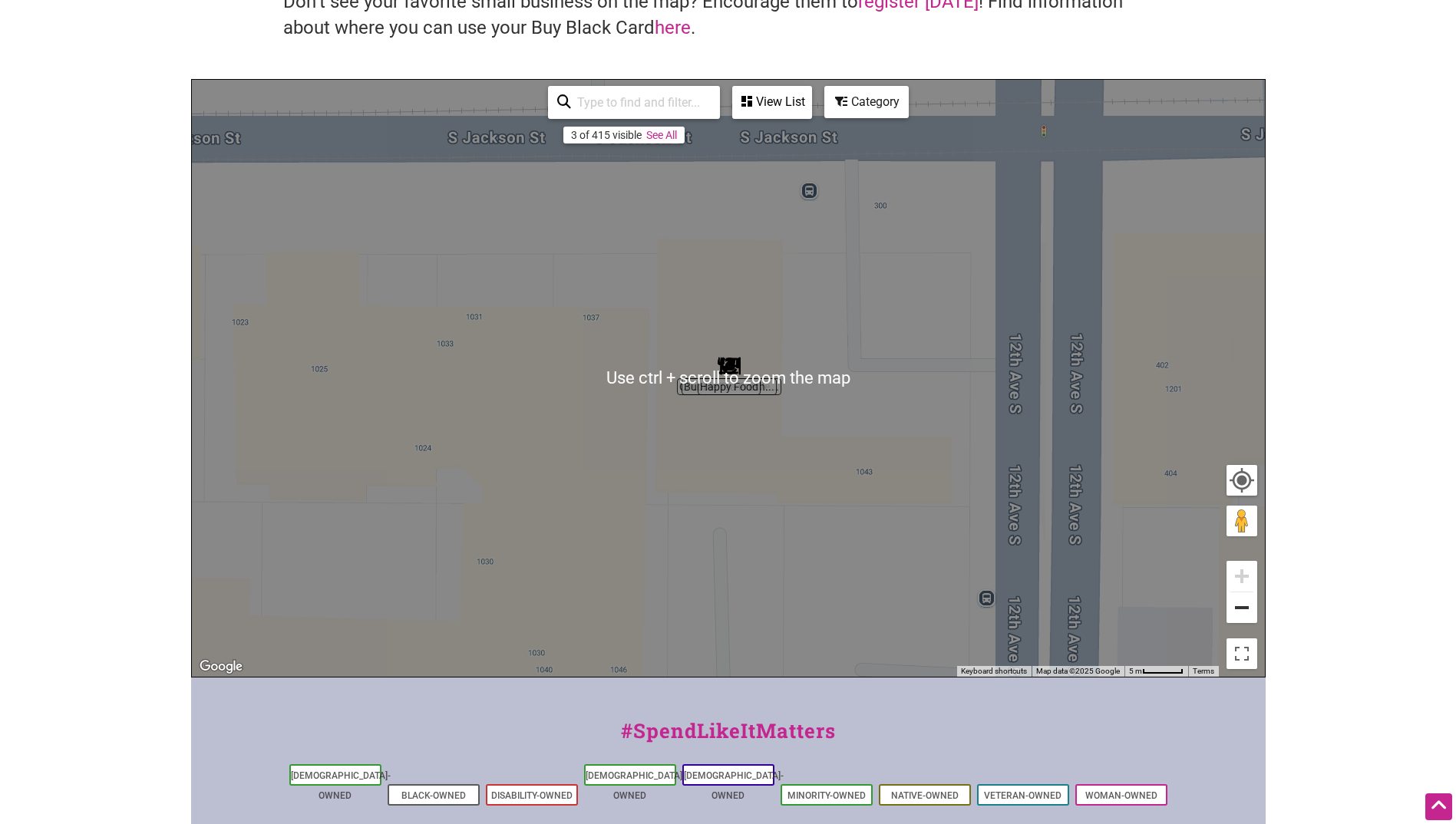
click at [1245, 613] on button "Zoom out" at bounding box center [1242, 608] width 31 height 31
